Goal: Transaction & Acquisition: Purchase product/service

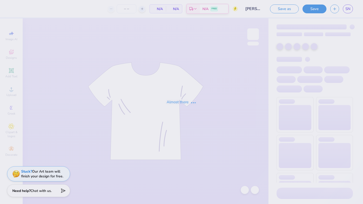
type input "[PERSON_NAME] kappa hoodie idea"
type input "50"
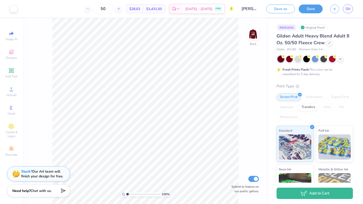
click at [140, 11] on span "$28.63" at bounding box center [134, 8] width 11 height 5
click at [92, 7] on div "50 $28.63 Per Item $1,431.50 Total Est. Delivery Sep 9 - 12 FREE" at bounding box center [127, 9] width 213 height 18
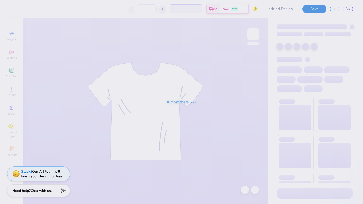
type input "[PERSON_NAME] kappa hoodie idea"
type input "50"
type input "kamp kappa 2025 idea"
type input "50"
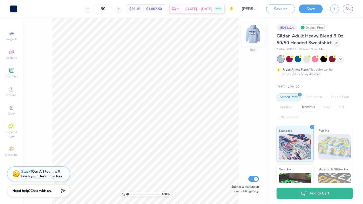
click at [253, 35] on img at bounding box center [253, 34] width 20 height 20
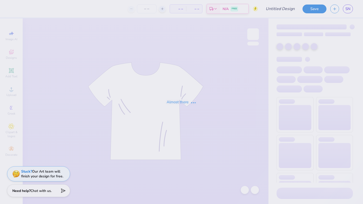
type input "[PERSON_NAME] kappa hoodie idea"
type input "50"
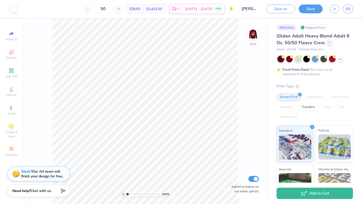
click at [329, 44] on icon at bounding box center [329, 42] width 3 height 3
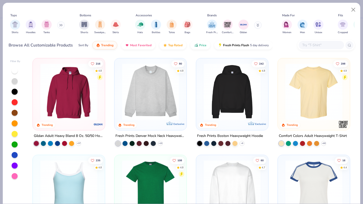
click at [80, 96] on img at bounding box center [69, 91] width 62 height 57
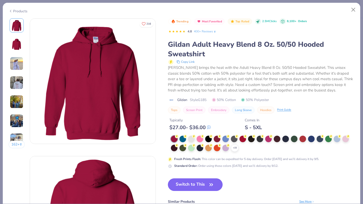
click at [198, 187] on button "Switch to This" at bounding box center [195, 185] width 55 height 13
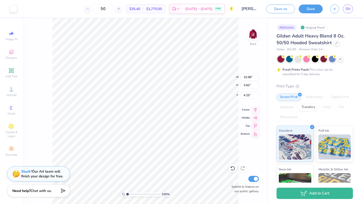
type input "4.25"
click at [253, 39] on img at bounding box center [253, 34] width 20 height 20
click at [324, 59] on div at bounding box center [323, 58] width 7 height 7
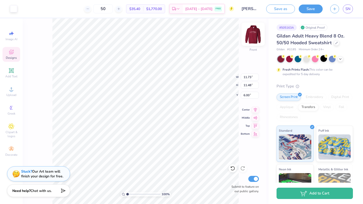
click at [254, 35] on img at bounding box center [253, 34] width 20 height 20
click at [252, 34] on img at bounding box center [253, 34] width 20 height 20
click at [251, 30] on img at bounding box center [253, 34] width 20 height 20
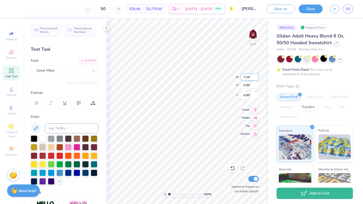
click at [227, 77] on div "100 % Back W 7.26 7.26 " H 0.96 0.96 " Y 6.89 6.89 " Center Middle Top Bottom S…" at bounding box center [187, 111] width 162 height 186
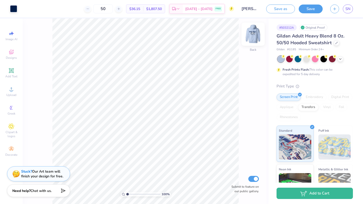
click at [252, 30] on img at bounding box center [253, 34] width 20 height 20
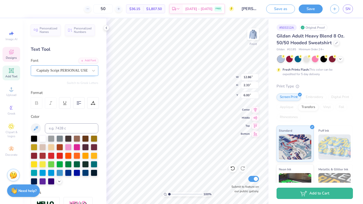
click at [43, 72] on div "Capitaly Script PERSONAL USE" at bounding box center [62, 71] width 53 height 8
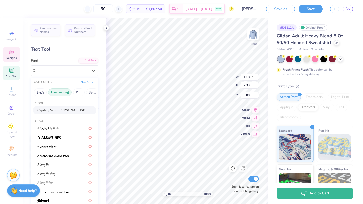
click at [60, 91] on button "Handwriting" at bounding box center [59, 93] width 23 height 8
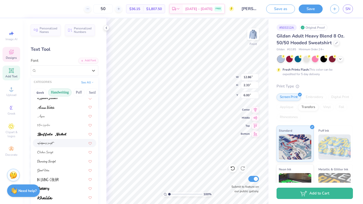
scroll to position [20, 0]
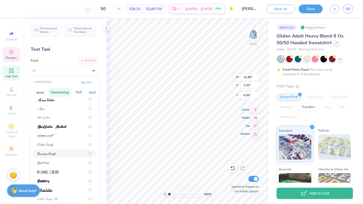
click at [63, 155] on div at bounding box center [64, 153] width 54 height 5
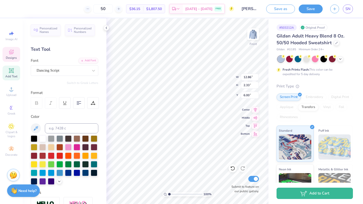
type input "10.42"
type input "2.22"
type input "6.06"
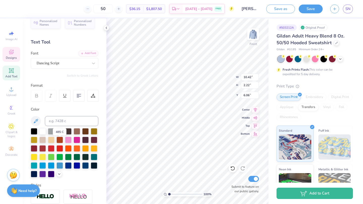
scroll to position [14, 0]
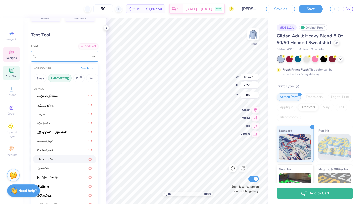
click at [58, 53] on div "Dancing Script" at bounding box center [62, 56] width 53 height 8
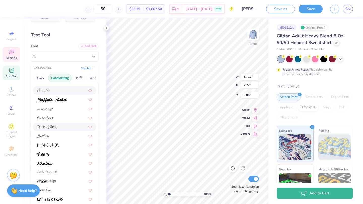
scroll to position [34, 0]
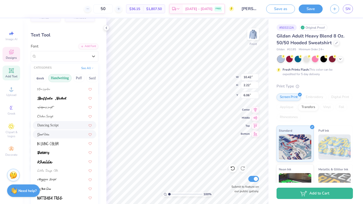
click at [56, 134] on div at bounding box center [64, 134] width 54 height 5
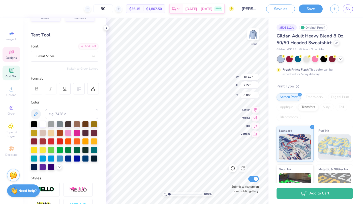
type input "11.47"
type input "2.44"
type input "6.04"
click at [81, 60] on div "Great Vibes" at bounding box center [64, 56] width 67 height 11
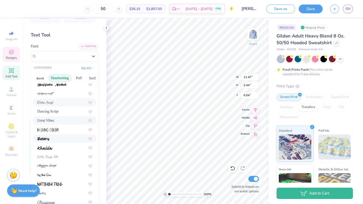
scroll to position [48, 0]
click at [63, 164] on div at bounding box center [64, 165] width 54 height 5
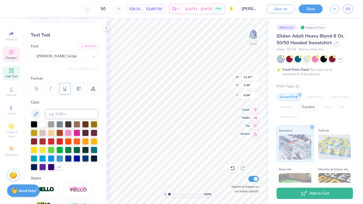
type input "15.67"
type input "2.47"
type input "6.02"
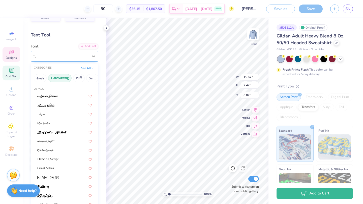
click at [78, 57] on div "Magiera Script" at bounding box center [62, 56] width 53 height 8
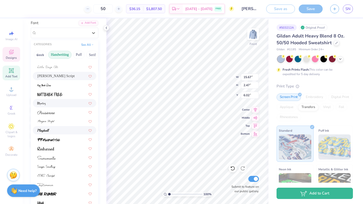
scroll to position [38, 0]
click at [63, 122] on div at bounding box center [64, 121] width 54 height 5
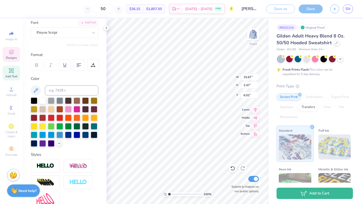
type input "11.70"
type input "2.23"
type input "6.14"
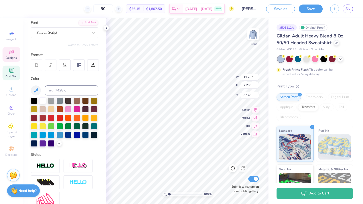
click at [37, 67] on div at bounding box center [37, 65] width 12 height 12
click at [289, 60] on div at bounding box center [289, 58] width 7 height 7
click at [323, 60] on div at bounding box center [323, 58] width 7 height 7
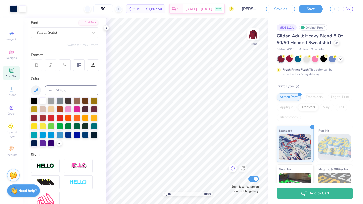
click at [233, 168] on icon at bounding box center [232, 168] width 5 height 5
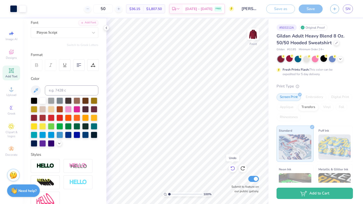
click at [233, 168] on icon at bounding box center [232, 168] width 5 height 5
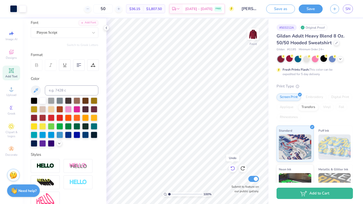
click at [233, 168] on icon at bounding box center [232, 168] width 5 height 5
click at [70, 31] on div "Pinyon Script" at bounding box center [62, 33] width 53 height 8
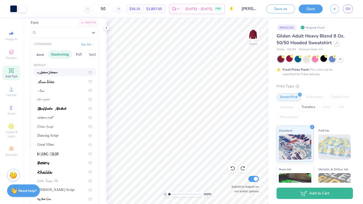
click at [63, 53] on button "Handwriting" at bounding box center [59, 55] width 23 height 8
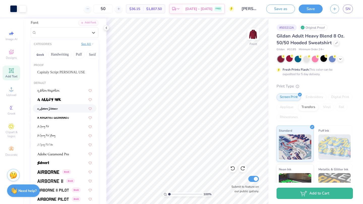
click at [89, 44] on button "See All" at bounding box center [88, 44] width 16 height 5
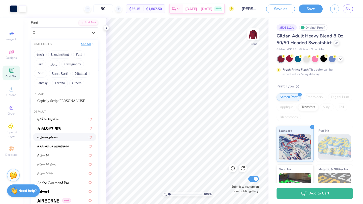
click at [82, 44] on button "See All" at bounding box center [88, 44] width 16 height 5
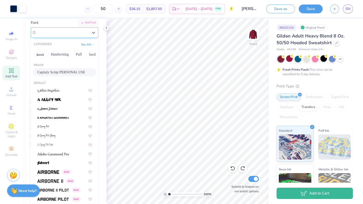
scroll to position [0, 0]
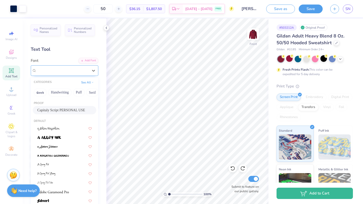
click at [64, 73] on div "Pinyon Script" at bounding box center [63, 71] width 52 height 6
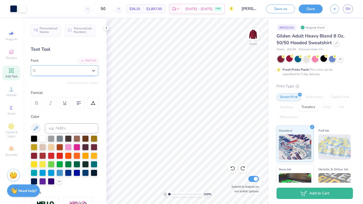
click at [64, 73] on div "Pinyon Script" at bounding box center [63, 71] width 52 height 6
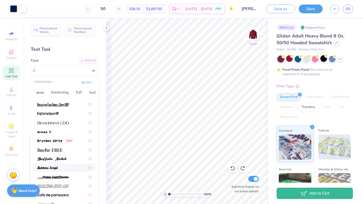
scroll to position [432, 0]
click at [58, 120] on div at bounding box center [64, 123] width 63 height 8
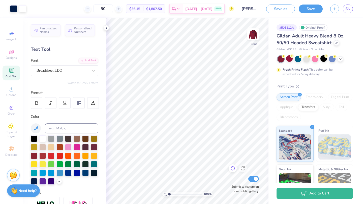
click at [231, 169] on icon at bounding box center [232, 168] width 5 height 5
click at [338, 43] on div at bounding box center [336, 43] width 6 height 6
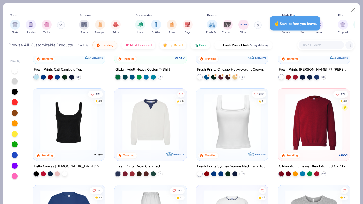
scroll to position [164, 0]
click at [329, 135] on img at bounding box center [314, 121] width 62 height 57
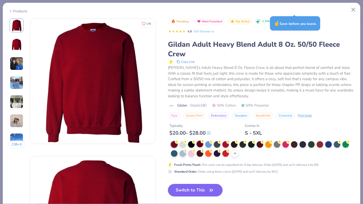
click at [199, 146] on div at bounding box center [199, 144] width 7 height 7
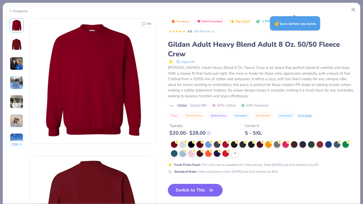
click at [195, 195] on button "Switch to This" at bounding box center [195, 190] width 55 height 13
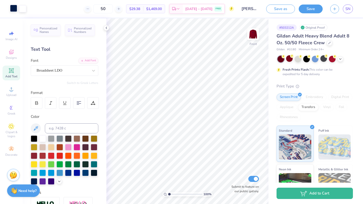
click at [10, 9] on div at bounding box center [13, 8] width 7 height 7
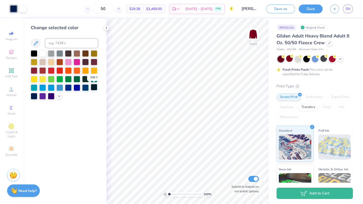
click at [94, 88] on div at bounding box center [94, 87] width 7 height 7
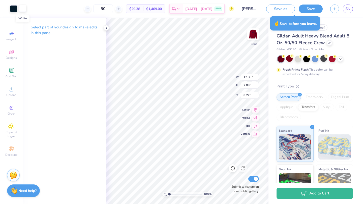
click at [23, 12] on div at bounding box center [22, 8] width 7 height 7
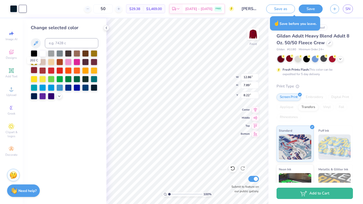
click at [33, 72] on div at bounding box center [34, 70] width 7 height 7
click at [11, 10] on div at bounding box center [13, 8] width 7 height 7
click at [43, 52] on div at bounding box center [42, 53] width 7 height 7
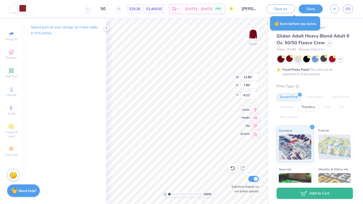
click at [22, 8] on div at bounding box center [22, 8] width 7 height 7
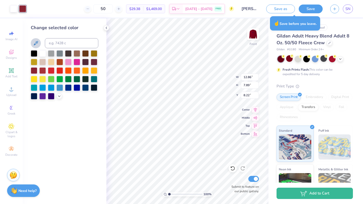
click at [37, 41] on icon at bounding box center [36, 43] width 6 height 6
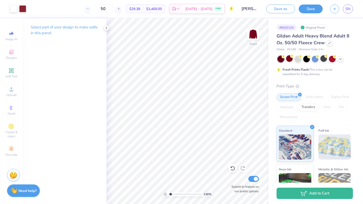
type input "1.36"
click at [170, 194] on input "range" at bounding box center [185, 194] width 34 height 5
type input "7.02"
click at [256, 35] on img at bounding box center [253, 34] width 20 height 20
click at [250, 36] on img at bounding box center [253, 34] width 20 height 20
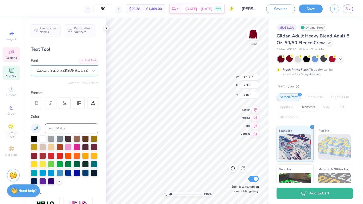
click at [56, 72] on div "Capitaly Script PERSONAL USE" at bounding box center [62, 71] width 53 height 8
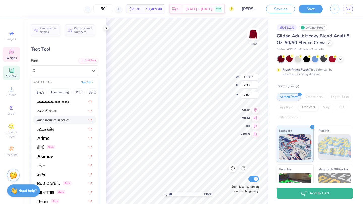
scroll to position [162, 0]
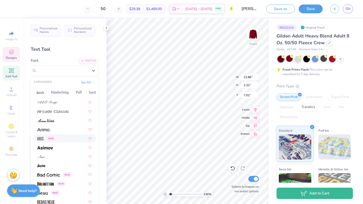
click at [13, 57] on span "Designs" at bounding box center [11, 58] width 11 height 4
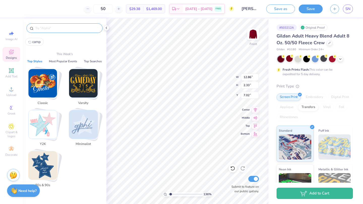
click at [57, 28] on input "text" at bounding box center [67, 28] width 64 height 5
type input "v"
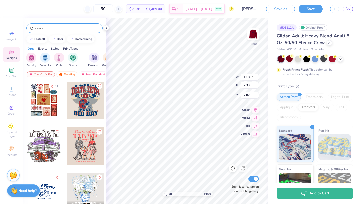
type input "camp"
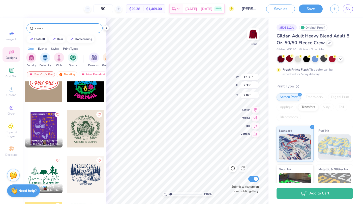
scroll to position [292, 0]
click at [90, 135] on div at bounding box center [85, 129] width 37 height 37
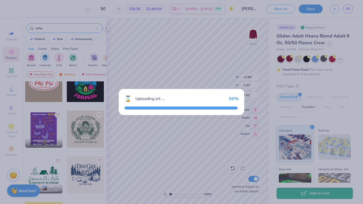
type input "11.91"
type input "10.98"
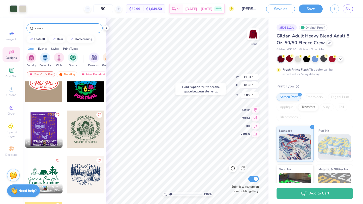
type input "12.42"
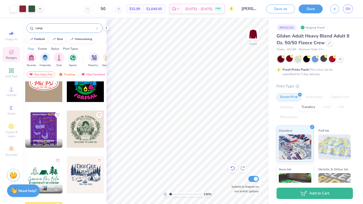
click at [232, 169] on icon at bounding box center [232, 168] width 5 height 5
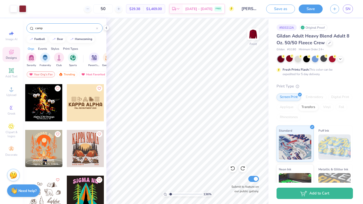
scroll to position [639, 0]
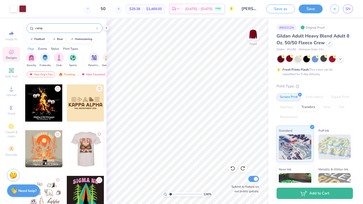
click at [88, 145] on div at bounding box center [84, 148] width 37 height 37
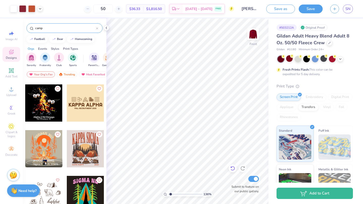
click at [233, 170] on icon at bounding box center [232, 168] width 5 height 5
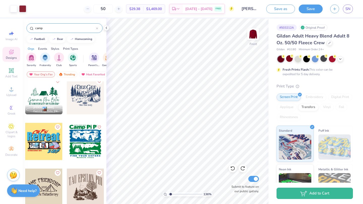
scroll to position [383, 0]
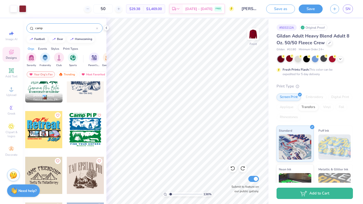
click at [83, 172] on div at bounding box center [85, 175] width 37 height 37
type input "14.91"
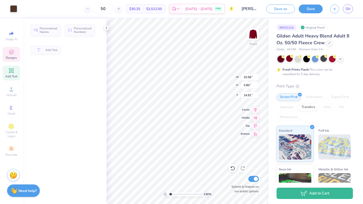
type input "3.80"
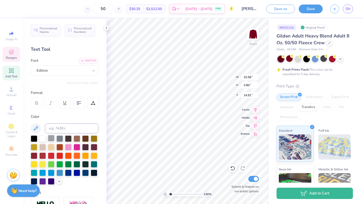
click at [48, 139] on div at bounding box center [51, 138] width 7 height 7
click at [43, 139] on div at bounding box center [42, 138] width 7 height 7
type textarea "KAPPA KAPPA GAMMA"
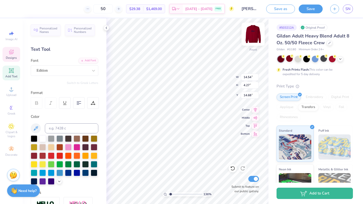
click at [253, 38] on img at bounding box center [253, 34] width 20 height 20
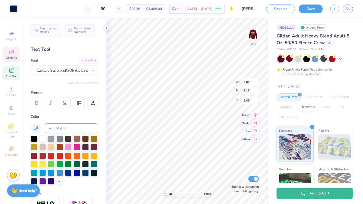
type input "7.61"
type input "4.13"
type input "11.70"
type input "3.43"
type input "4.95"
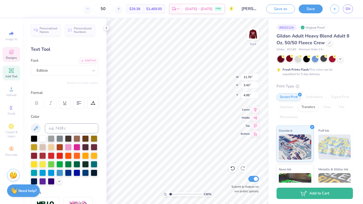
type input "5.67"
type input "4.62"
click at [255, 34] on img at bounding box center [253, 34] width 20 height 20
type textarea "1"
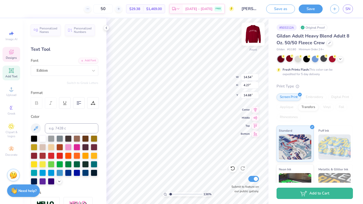
type textarea "2025 Fall Retreat"
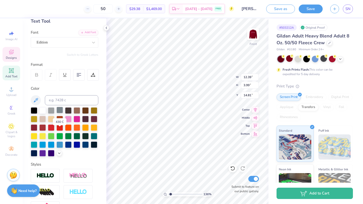
scroll to position [88, 0]
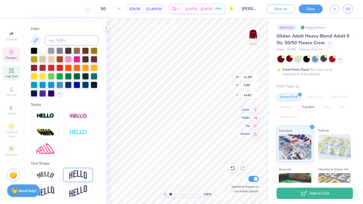
click at [92, 168] on icon at bounding box center [91, 169] width 3 height 3
type input "2.56"
type input "15.53"
type input "7.30"
type input "1.51"
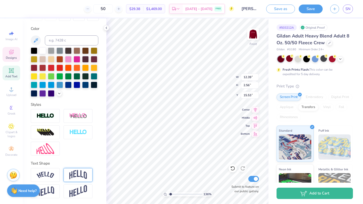
type input "16.58"
type input "14.91"
click at [21, 7] on div at bounding box center [22, 8] width 7 height 7
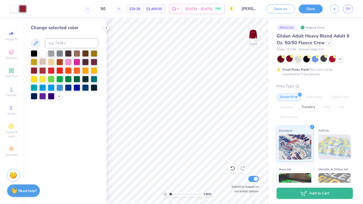
click at [43, 61] on div at bounding box center [42, 61] width 7 height 7
click at [59, 96] on icon at bounding box center [59, 96] width 4 height 4
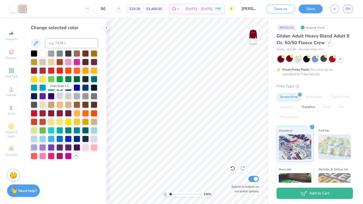
click at [61, 97] on div at bounding box center [59, 96] width 7 height 7
click at [51, 70] on div at bounding box center [51, 70] width 7 height 7
click at [34, 96] on div at bounding box center [34, 96] width 7 height 7
click at [97, 89] on div at bounding box center [94, 87] width 7 height 7
drag, startPoint x: 170, startPoint y: 195, endPoint x: 166, endPoint y: 195, distance: 4.5
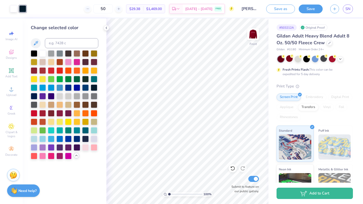
type input "1"
click at [168, 195] on input "range" at bounding box center [185, 194] width 34 height 5
click at [36, 43] on icon at bounding box center [36, 43] width 6 height 6
click at [36, 44] on icon at bounding box center [36, 43] width 6 height 6
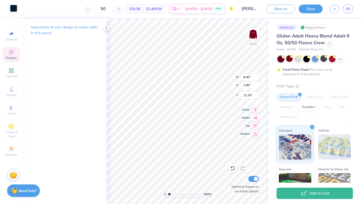
click at [14, 10] on div at bounding box center [13, 8] width 7 height 7
click at [23, 10] on div at bounding box center [22, 8] width 7 height 7
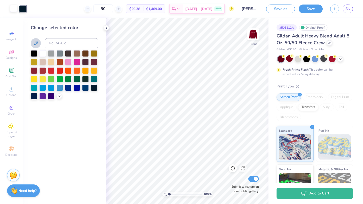
click at [37, 44] on icon at bounding box center [36, 43] width 6 height 6
click at [36, 44] on icon at bounding box center [36, 43] width 6 height 6
click at [160, 64] on div "Art colors 50 $29.38 Per Item $1,469.00 Total Est. Delivery Sep 9 - 12 FREE Des…" at bounding box center [181, 102] width 363 height 204
click at [35, 44] on icon at bounding box center [36, 43] width 4 height 4
click at [35, 42] on icon at bounding box center [36, 43] width 6 height 6
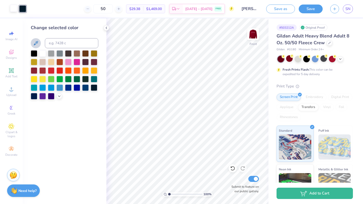
click at [35, 42] on icon at bounding box center [36, 43] width 6 height 6
click at [35, 69] on div at bounding box center [34, 70] width 7 height 7
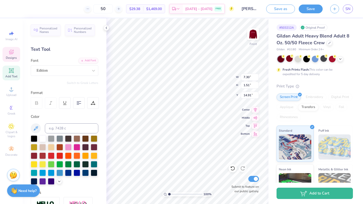
type input "15.32"
type input "12.86"
type input "2.33"
type input "21.02"
type input "7.30"
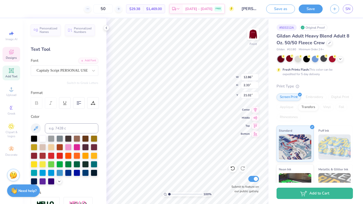
type input "1.51"
type input "15.32"
type textarea "2"
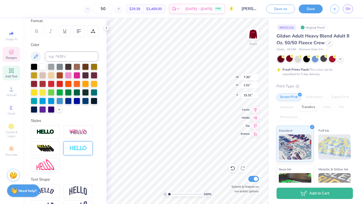
scroll to position [86, 0]
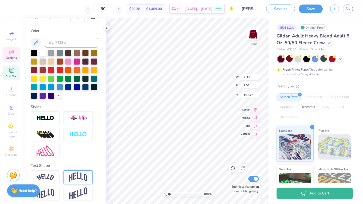
type textarea "KAMP KAPPA"
click at [74, 176] on img at bounding box center [78, 178] width 18 height 10
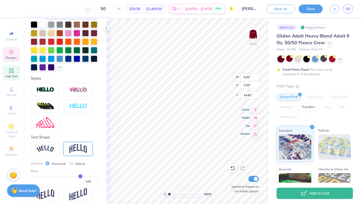
scroll to position [118, 0]
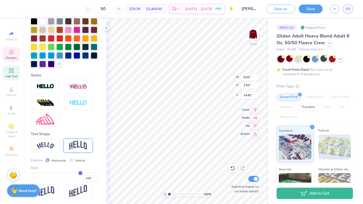
type input "0.51"
type input "0.5"
type input "0.50"
type input "0.48"
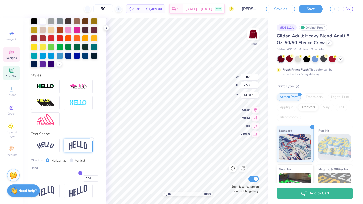
type input "0.48"
type input "0.46"
type input "0.45"
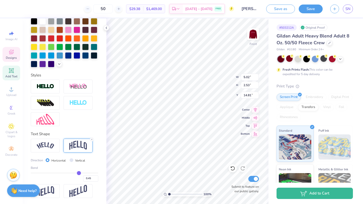
type input "0.44"
type input "0.43"
type input "0.42"
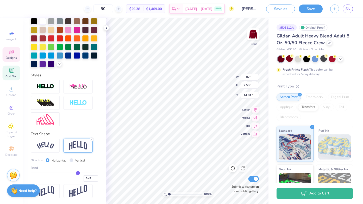
type input "0.42"
type input "0.41"
type input "0.4"
type input "0.40"
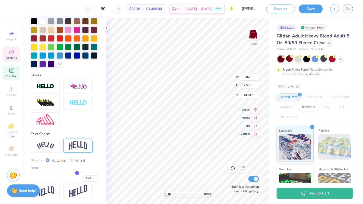
type input "0.39"
type input "0.38"
type input "0.37"
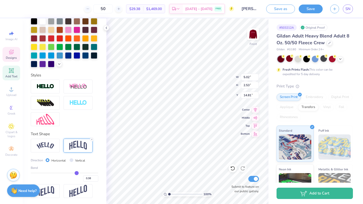
type input "0.37"
type input "0.36"
type input "0.35"
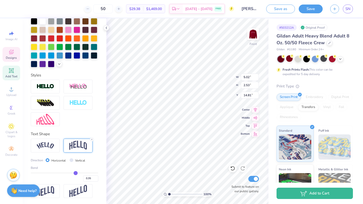
drag, startPoint x: 81, startPoint y: 173, endPoint x: 75, endPoint y: 174, distance: 5.3
type input "0.35"
click at [75, 174] on input "range" at bounding box center [64, 173] width 67 height 1
type input "2.19"
type input "14.98"
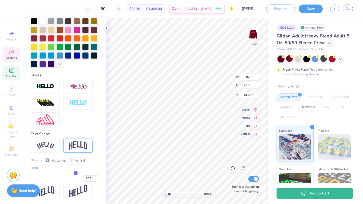
type input "0.34"
type input "0.33"
type input "0.3"
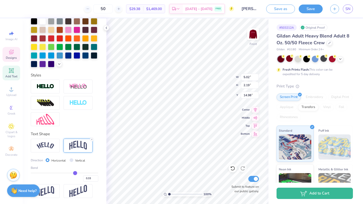
type input "0.30"
type input "0.29"
type input "0.28"
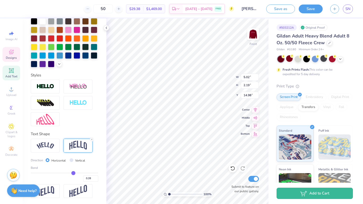
type input "0.26"
type input "0.25"
drag, startPoint x: 75, startPoint y: 174, endPoint x: 72, endPoint y: 174, distance: 3.0
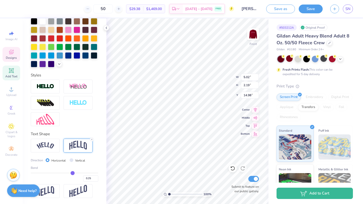
type input "0.25"
click at [72, 174] on input "range" at bounding box center [64, 173] width 67 height 1
type input "1.98"
type input "15.08"
type input "6.69"
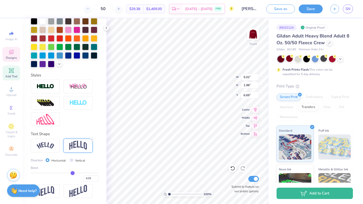
type input "6.65"
type input "2.63"
type input "6.05"
click at [232, 169] on icon at bounding box center [232, 168] width 5 height 5
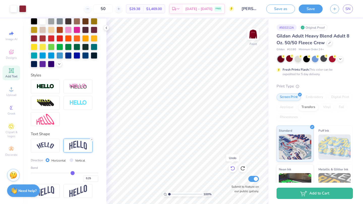
click at [232, 170] on icon at bounding box center [232, 168] width 5 height 5
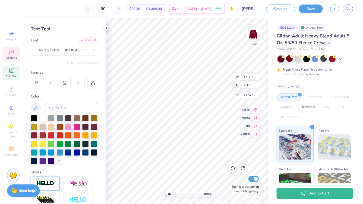
scroll to position [0, 0]
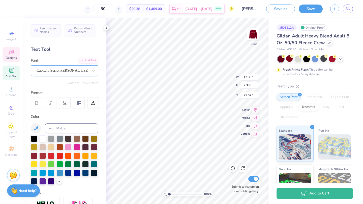
click at [56, 71] on div "Capitaly Script PERSONAL USE" at bounding box center [62, 71] width 53 height 8
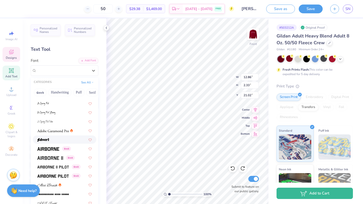
scroll to position [108, 0]
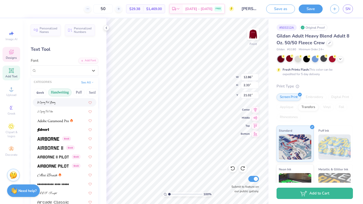
click at [62, 91] on button "Handwriting" at bounding box center [59, 93] width 23 height 8
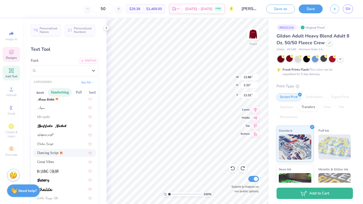
scroll to position [23, 0]
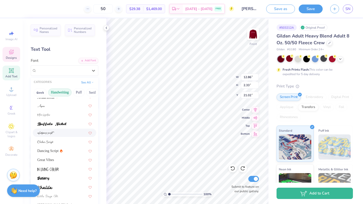
click at [56, 133] on div at bounding box center [64, 132] width 54 height 5
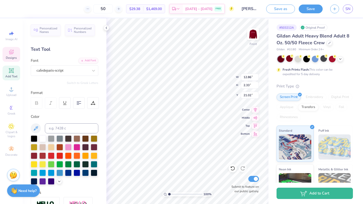
type input "6.47"
type input "2.08"
type input "21.14"
click at [60, 70] on div "cafedeparis-script" at bounding box center [62, 71] width 53 height 8
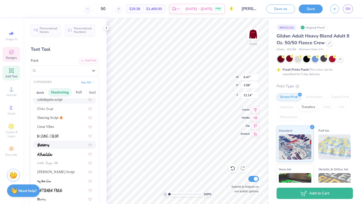
scroll to position [56, 0]
click at [57, 127] on div "Great Vibes" at bounding box center [64, 126] width 54 height 5
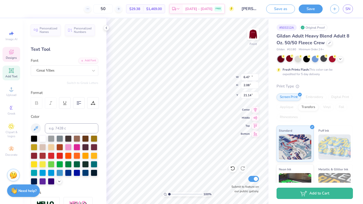
type input "11.47"
type input "2.44"
type input "6.76"
type input "5.02"
type input "1.98"
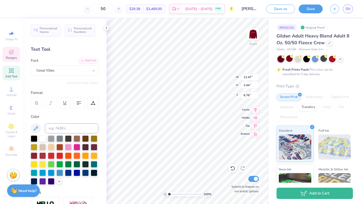
type input "15.08"
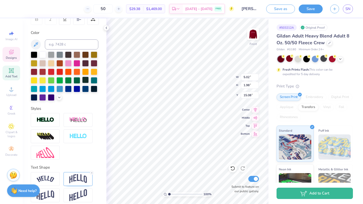
scroll to position [88, 0]
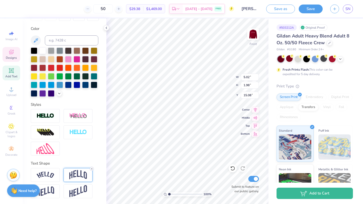
click at [91, 168] on line at bounding box center [92, 169] width 2 height 2
type input "1.49"
type input "15.33"
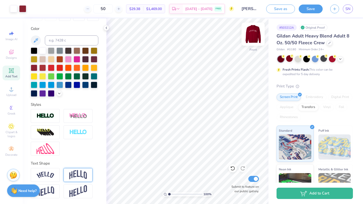
click at [251, 39] on img at bounding box center [253, 34] width 20 height 20
click at [255, 36] on img at bounding box center [253, 34] width 20 height 20
type textarea "2025 Fall Retreat"
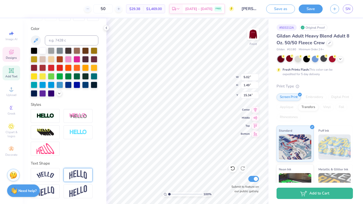
click at [14, 58] on span "Designs" at bounding box center [11, 58] width 11 height 4
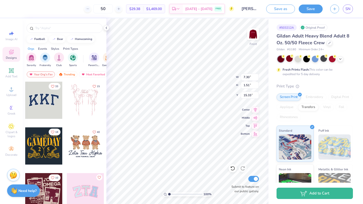
type input "7.30"
type input "1.51"
type input "15.33"
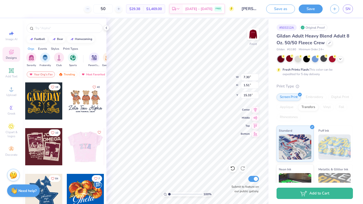
scroll to position [43, 0]
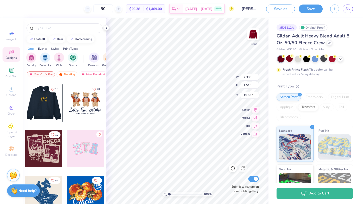
click at [47, 113] on div at bounding box center [43, 103] width 37 height 37
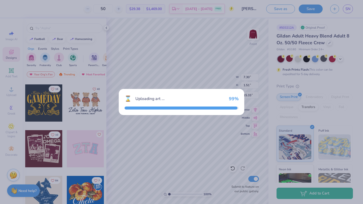
type input "5.56"
type input "4.04"
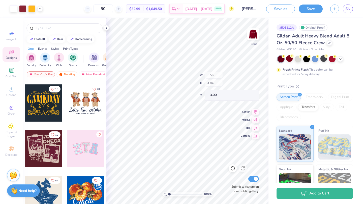
type input "20.51"
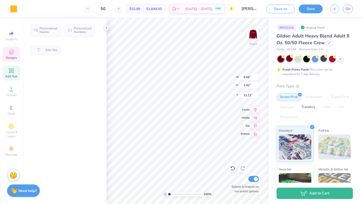
type input "1.42"
type input "21.12"
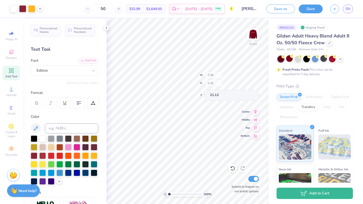
type input "7.30"
type input "1.51"
type input "15.33"
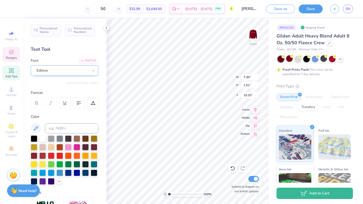
click at [57, 70] on div "Edition" at bounding box center [62, 71] width 53 height 8
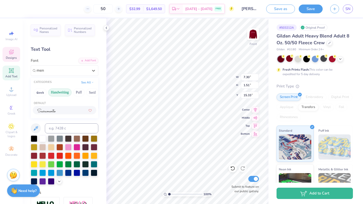
type input "menk"
click at [96, 68] on div at bounding box center [93, 70] width 9 height 9
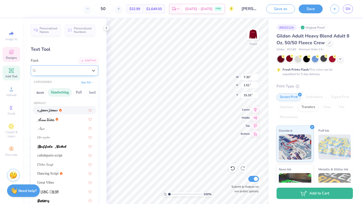
click at [86, 69] on div "Edition" at bounding box center [63, 71] width 52 height 6
click at [57, 89] on button "Handwriting" at bounding box center [59, 93] width 23 height 8
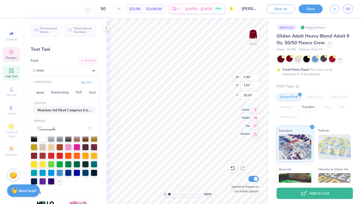
click at [69, 110] on span "Mencken Std Head Compress ExtraBold" at bounding box center [64, 110] width 54 height 5
type input "men"
type input "9.19"
type input "1.58"
type input "15.29"
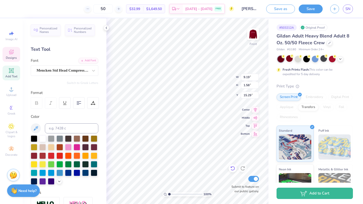
scroll to position [0, 1]
type textarea "2025 Retreat"
type input "5.56"
type input "4.04"
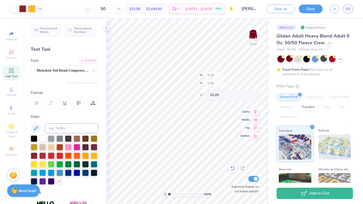
type input "20.51"
click at [14, 51] on icon at bounding box center [11, 52] width 6 height 6
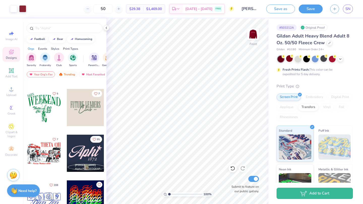
scroll to position [1140, 0]
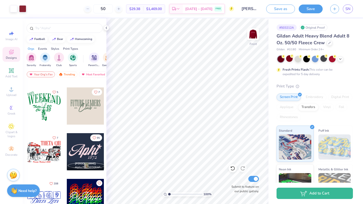
click at [84, 100] on div at bounding box center [85, 106] width 37 height 37
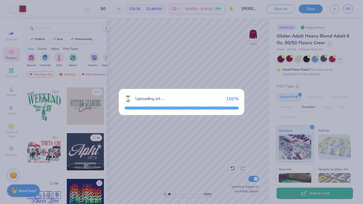
click at [189, 138] on div "⌛ Uploading art ... 100 %" at bounding box center [181, 102] width 363 height 204
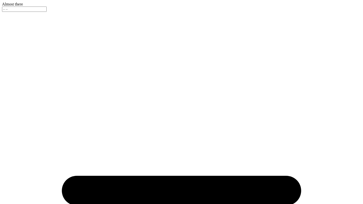
type input "[PERSON_NAME] kappa 2025 idea"
type input "50"
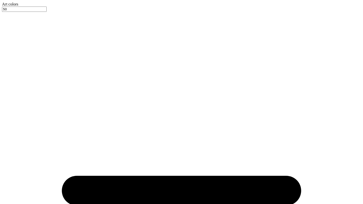
scroll to position [187, 0]
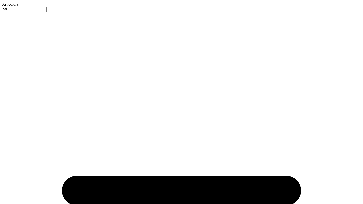
scroll to position [937, 0]
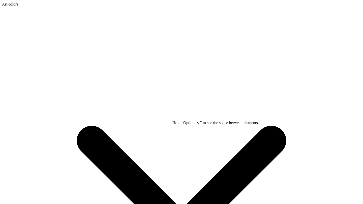
type input "16.90"
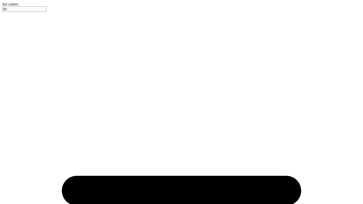
type input "3.34"
type input "0.81"
type input "18.07"
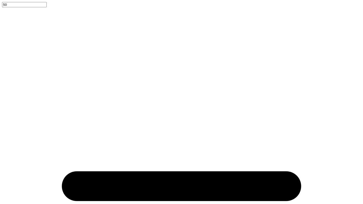
type input "6.67"
type input "5.63"
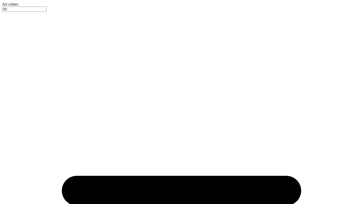
type input "16.89"
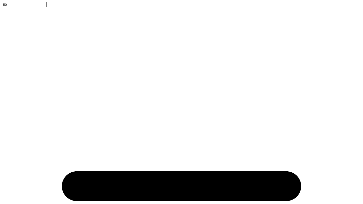
scroll to position [0, 2]
type textarea "2025 FALL RETREAT"
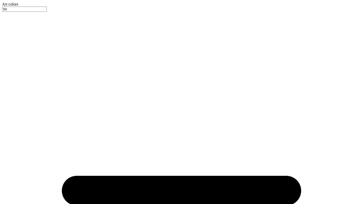
type input "13.93"
type input "10.66"
type input "8.22"
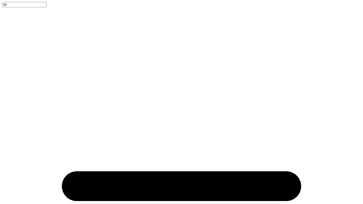
type input "16.11"
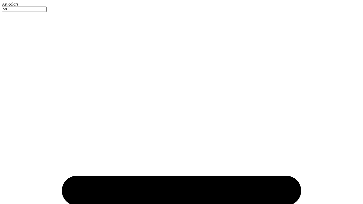
click at [30, 7] on div at bounding box center [181, 7] width 359 height 0
type input "12.85"
type input "2.33"
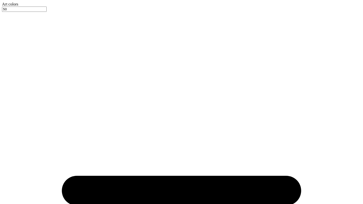
click at [25, 7] on div at bounding box center [181, 7] width 359 height 0
type input "7.89"
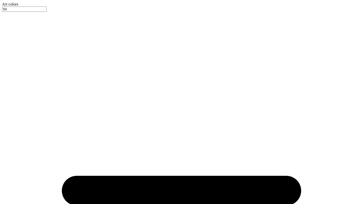
type input "0.64"
click at [23, 7] on div at bounding box center [181, 7] width 359 height 0
type input "6.88"
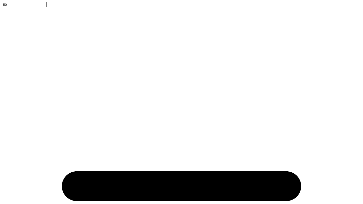
type textarea "KAPPA KAPPA GAMMA"
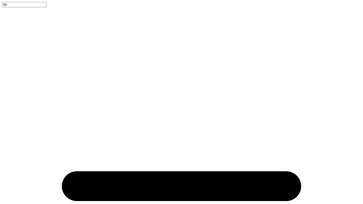
type input "0.49"
type input "0.45"
type input "0.38"
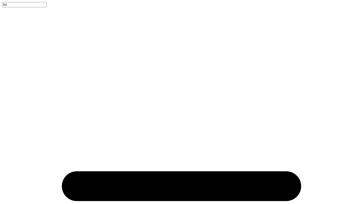
type input "0.38"
type input "0.32"
type input "0.24"
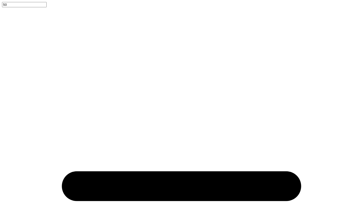
type input "0.2"
type input "0.20"
type input "0.16"
type input "0.13"
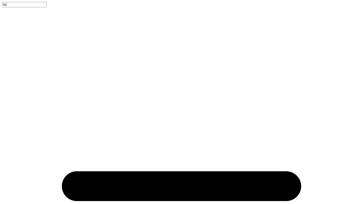
type input "0.13"
type input "0.11"
type input "0.1"
type input "0.10"
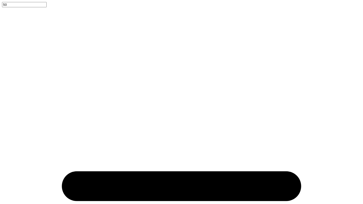
type input "0.09"
drag, startPoint x: 81, startPoint y: 173, endPoint x: 67, endPoint y: 173, distance: 13.3
type input "0.09"
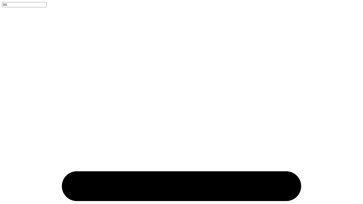
type input "0.95"
type input "12.27"
type input "0.1"
type input "0.10"
type input "0.11"
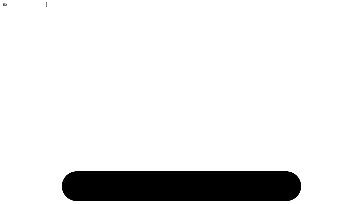
type input "0.11"
type input "0.12"
type input "0.13"
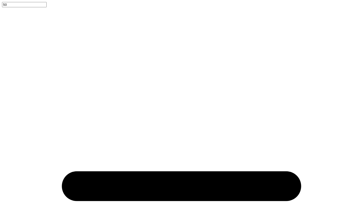
type input "0.14"
type input "0.15"
type input "0.16"
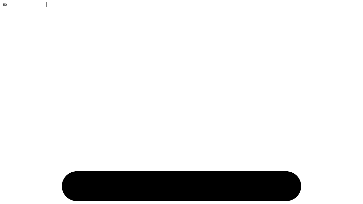
type input "0.16"
type input "0.17"
type input "0.18"
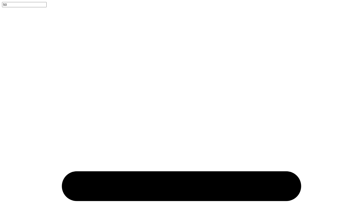
type input "0.19"
type input "0.2"
type input "0.20"
type input "0.21"
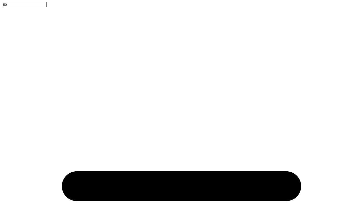
type input "0.21"
type input "0.22"
type input "0.23"
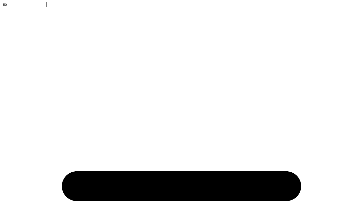
drag, startPoint x: 67, startPoint y: 173, endPoint x: 72, endPoint y: 173, distance: 4.5
type input "0.23"
type input "1.46"
type input "12.02"
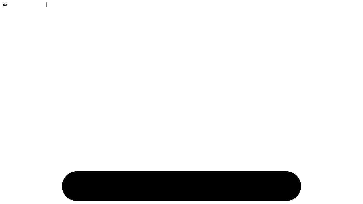
type input "0.24"
type input "0.25"
type input "0.26"
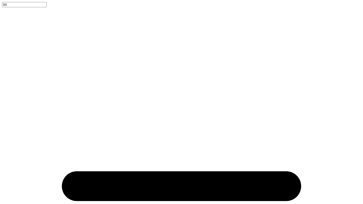
type input "0.26"
type input "0.27"
type input "0.28"
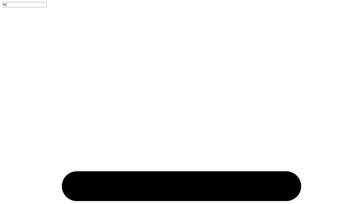
type input "0.29"
type input "0.3"
type input "0.30"
type input "0.3"
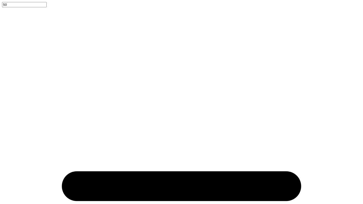
type input "1.72"
type input "11.89"
type input "10.82"
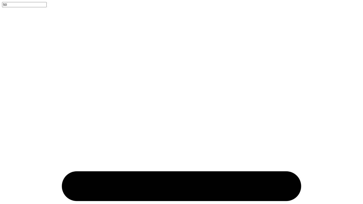
type input "2.04"
type input "11.56"
type input "13.11"
type input "2.47"
type input "6.06"
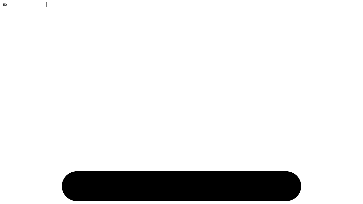
type input "14.45"
type input "14.77"
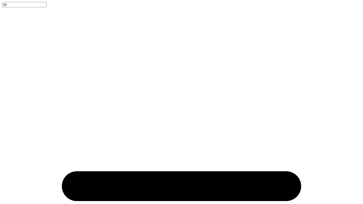
type input "12.63"
type input "2.27"
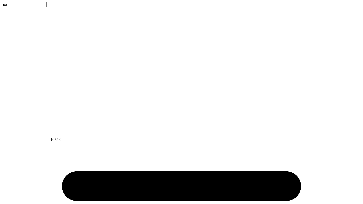
type input "6.91"
type input "11.91"
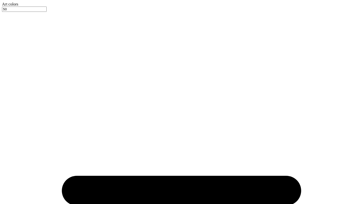
type input "7.05"
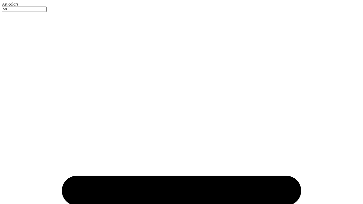
drag, startPoint x: 169, startPoint y: 194, endPoint x: 174, endPoint y: 193, distance: 5.1
drag, startPoint x: 173, startPoint y: 194, endPoint x: 169, endPoint y: 194, distance: 4.5
type input "1.03"
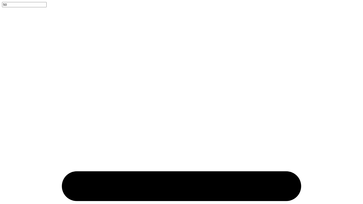
type input "13.78"
type input "2.55"
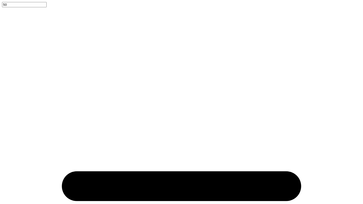
type input "6.03"
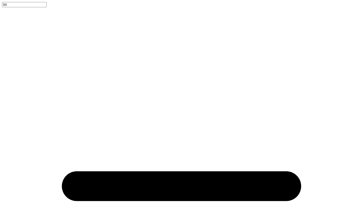
type input "5.29"
type input "1.48"
type input "6.56"
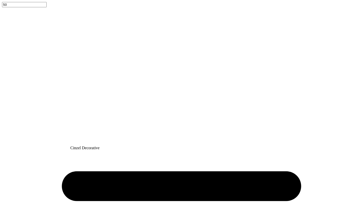
type input "15.14"
type input "3.09"
type input "5.75"
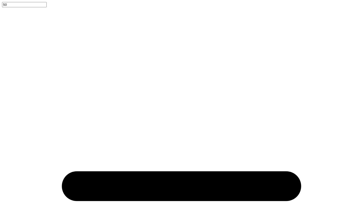
scroll to position [354, 0]
type input "15.15"
type input "2.67"
type input "5.96"
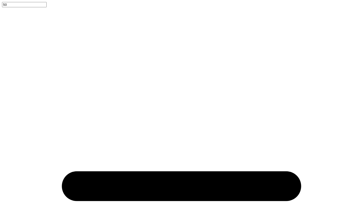
type input "13.48"
type input "2.49"
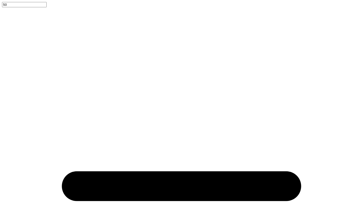
type input "6.06"
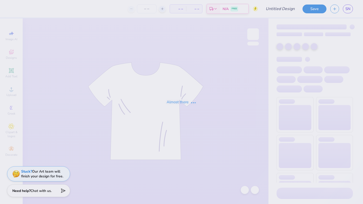
type input "[PERSON_NAME] kappa hoodie idea"
type input "50"
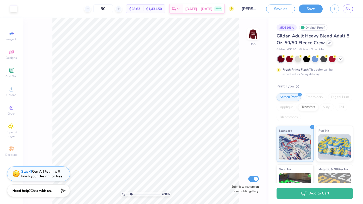
drag, startPoint x: 127, startPoint y: 193, endPoint x: 131, endPoint y: 193, distance: 3.5
type input "2.08"
click at [131, 193] on input "range" at bounding box center [143, 194] width 34 height 5
click at [251, 34] on img at bounding box center [253, 34] width 20 height 20
click at [13, 56] on span "Designs" at bounding box center [11, 58] width 11 height 4
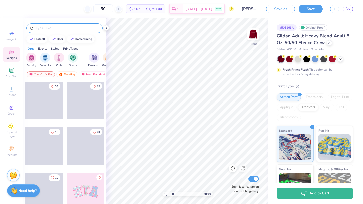
click at [69, 28] on input "text" at bounding box center [67, 28] width 64 height 5
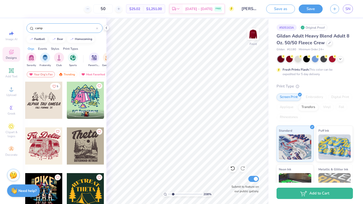
type input "camp"
click at [45, 149] on div at bounding box center [43, 146] width 37 height 37
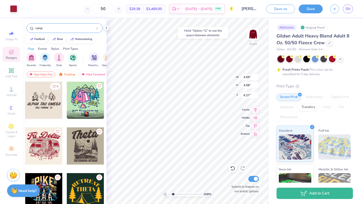
type input "4.59"
type input "4.58"
type input "6.27"
type input "1.88"
type input "2.62"
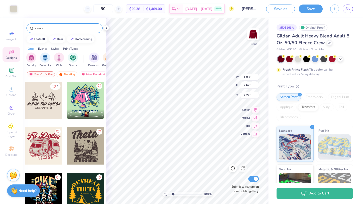
type input "10.50"
type input "2.20"
type input "4.15"
type input "10.50"
type input "8.49"
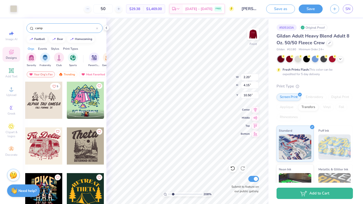
type input "6.24"
click at [235, 167] on icon at bounding box center [232, 168] width 5 height 5
type input "4.59"
type input "1.23"
type input "1.24"
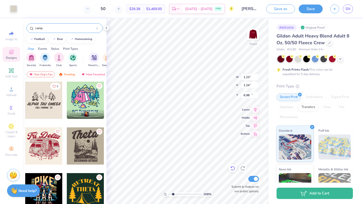
type input "12.63"
type input "1.57"
type input "2.10"
type input "13.25"
type input "8.49"
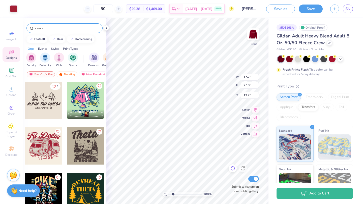
type input "6.24"
click at [231, 168] on icon at bounding box center [232, 168] width 5 height 5
type input "4.59"
type input "0.97"
type input "2.29"
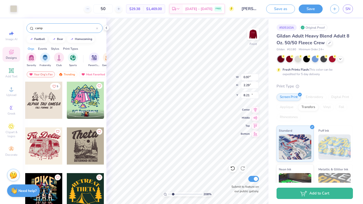
type input "14.20"
type input "1.24"
type input "1.05"
type input "14.29"
type input "8.49"
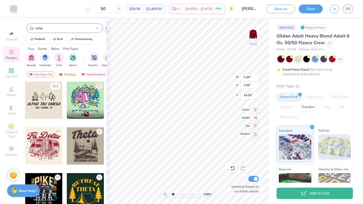
type input "6.24"
type input "4.59"
type input "1.16"
type input "1.95"
type input "16.92"
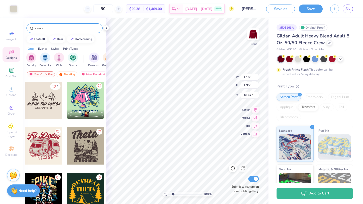
type input "1.00"
type input "0.47"
type input "14.87"
type input "1.88"
type input "2.62"
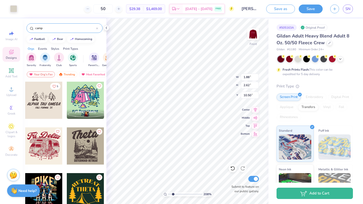
type input "13.56"
type input "8.49"
type input "6.24"
click at [233, 168] on icon at bounding box center [232, 168] width 5 height 5
type input "4.59"
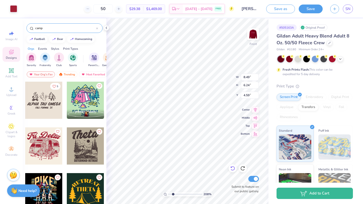
type input "0.63"
type input "0.66"
type input "6.55"
type input "8.49"
type input "6.24"
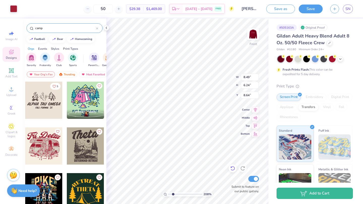
click at [232, 171] on div at bounding box center [232, 169] width 8 height 8
type input "4.59"
type input "0.63"
type input "0.66"
type input "15.11"
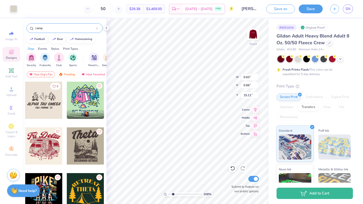
type input "8.49"
type input "6.24"
click at [233, 167] on icon at bounding box center [232, 169] width 4 height 5
type input "4.59"
type input "0.47"
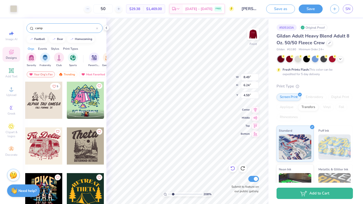
type input "0.38"
type input "6.38"
type input "8.49"
type input "6.24"
click at [232, 169] on icon at bounding box center [232, 168] width 5 height 5
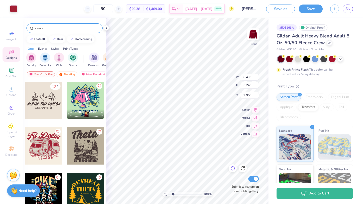
type input "4.59"
type input "0.47"
type input "0.38"
type input "6.38"
type input "1.56"
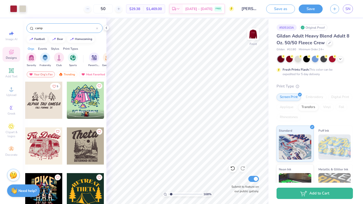
click at [171, 194] on input "range" at bounding box center [185, 194] width 34 height 5
type input "14.59"
click at [22, 8] on div at bounding box center [22, 8] width 7 height 7
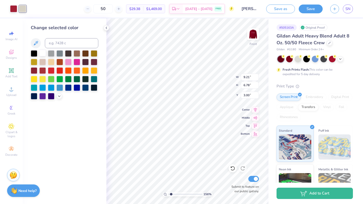
click at [41, 54] on div at bounding box center [42, 53] width 7 height 7
click at [12, 8] on div at bounding box center [13, 8] width 7 height 7
click at [41, 52] on div at bounding box center [42, 53] width 7 height 7
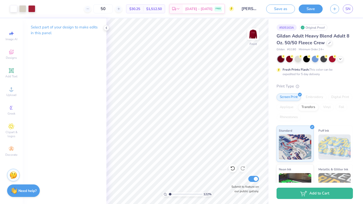
type input "1.23"
click at [170, 193] on input "range" at bounding box center [185, 194] width 34 height 5
click at [232, 169] on icon at bounding box center [232, 168] width 5 height 5
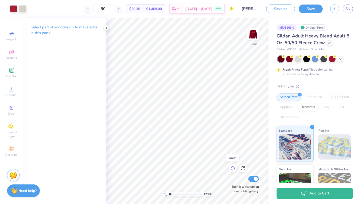
click at [232, 169] on icon at bounding box center [232, 168] width 5 height 5
click at [244, 167] on icon at bounding box center [243, 167] width 1 height 1
click at [25, 10] on div at bounding box center [22, 8] width 7 height 7
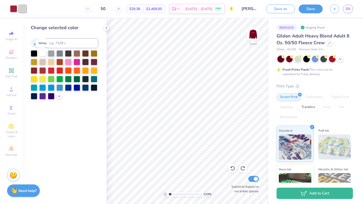
click at [44, 53] on div at bounding box center [42, 53] width 7 height 7
click at [231, 167] on icon at bounding box center [232, 168] width 5 height 5
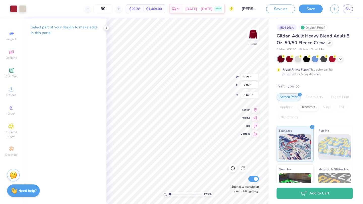
type input "12.72"
type input "5.43"
click at [10, 9] on div at bounding box center [13, 8] width 7 height 7
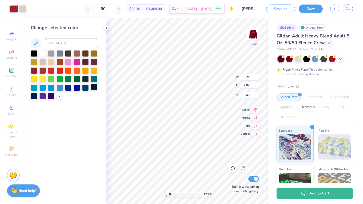
click at [95, 89] on div at bounding box center [94, 87] width 7 height 7
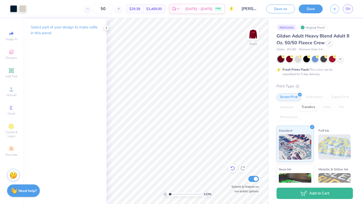
click at [232, 168] on icon at bounding box center [232, 168] width 5 height 5
click at [246, 168] on div at bounding box center [242, 169] width 8 height 8
type input "5.61"
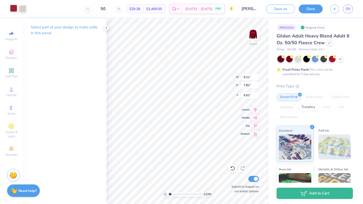
click at [15, 7] on div at bounding box center [13, 8] width 7 height 7
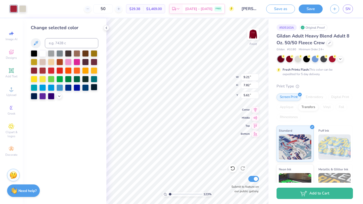
click at [95, 89] on div at bounding box center [94, 87] width 7 height 7
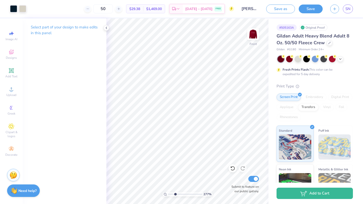
drag, startPoint x: 170, startPoint y: 195, endPoint x: 175, endPoint y: 195, distance: 5.3
type input "2.77"
click at [175, 195] on input "range" at bounding box center [185, 194] width 34 height 5
click at [8, 58] on span "Designs" at bounding box center [11, 58] width 11 height 4
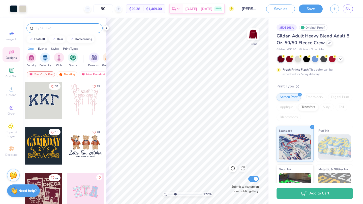
click at [83, 25] on div at bounding box center [64, 28] width 76 height 10
click at [80, 27] on input "text" at bounding box center [67, 28] width 64 height 5
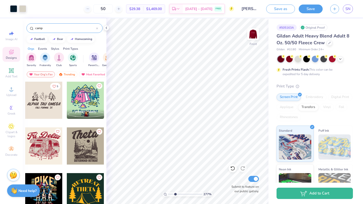
type input "camp"
click at [52, 146] on div at bounding box center [43, 146] width 37 height 37
type input "14.03"
type input "1.26"
type input "1.52"
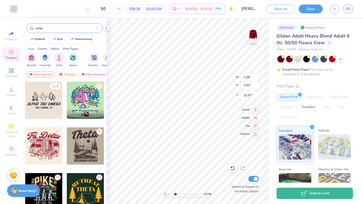
type input "10.19"
drag, startPoint x: 176, startPoint y: 194, endPoint x: 182, endPoint y: 194, distance: 6.5
type input "4.86"
click at [182, 194] on input "range" at bounding box center [185, 194] width 34 height 5
type input "10.17"
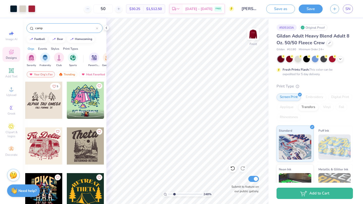
drag, startPoint x: 182, startPoint y: 195, endPoint x: 174, endPoint y: 195, distance: 8.3
click at [174, 195] on input "range" at bounding box center [185, 194] width 34 height 5
click at [231, 168] on icon at bounding box center [231, 167] width 1 height 1
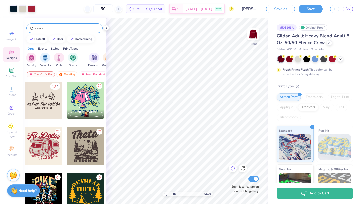
click at [231, 168] on icon at bounding box center [231, 167] width 1 height 1
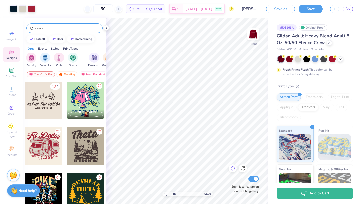
click at [231, 168] on icon at bounding box center [231, 167] width 1 height 1
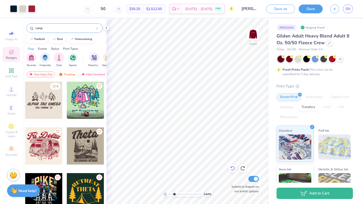
click at [231, 168] on icon at bounding box center [231, 167] width 1 height 1
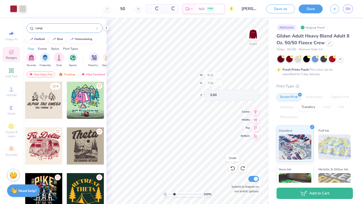
drag, startPoint x: 174, startPoint y: 194, endPoint x: 162, endPoint y: 195, distance: 11.6
click at [168, 195] on input "range" at bounding box center [185, 194] width 34 height 5
click at [168, 193] on input "range" at bounding box center [185, 194] width 34 height 5
drag, startPoint x: 168, startPoint y: 194, endPoint x: 175, endPoint y: 194, distance: 6.8
click at [175, 194] on input "range" at bounding box center [185, 194] width 34 height 5
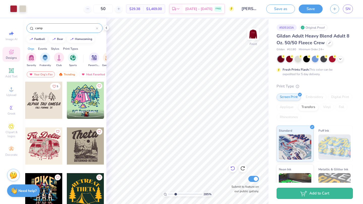
click at [232, 168] on icon at bounding box center [232, 168] width 5 height 5
drag, startPoint x: 175, startPoint y: 195, endPoint x: 168, endPoint y: 195, distance: 6.8
type input "1"
click at [168, 195] on input "range" at bounding box center [185, 194] width 34 height 5
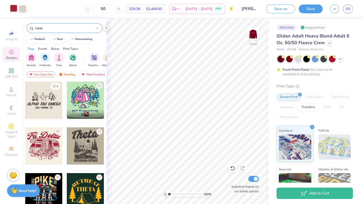
click at [15, 7] on div at bounding box center [13, 8] width 7 height 7
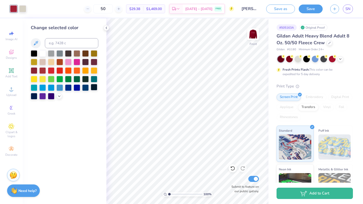
click at [91, 85] on div at bounding box center [94, 87] width 7 height 7
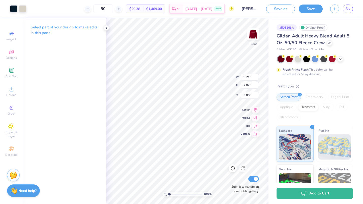
type input "6.48"
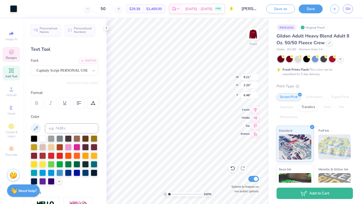
type input "6.52"
type textarea "[PERSON_NAME] Kappa"
drag, startPoint x: 169, startPoint y: 194, endPoint x: 176, endPoint y: 194, distance: 6.1
click at [176, 194] on input "range" at bounding box center [185, 194] width 34 height 5
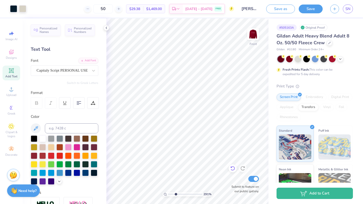
click at [231, 169] on icon at bounding box center [232, 168] width 5 height 5
drag, startPoint x: 176, startPoint y: 195, endPoint x: 172, endPoint y: 195, distance: 3.5
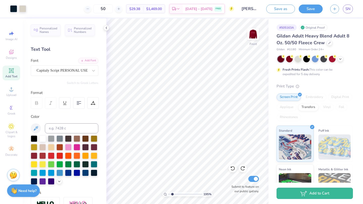
type input "1.87"
click at [172, 195] on input "range" at bounding box center [185, 194] width 34 height 5
click at [231, 167] on icon at bounding box center [232, 168] width 5 height 5
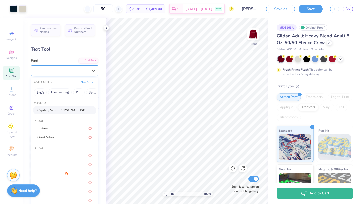
click at [63, 68] on div "Capitaly Script PERSONAL USE" at bounding box center [62, 71] width 53 height 8
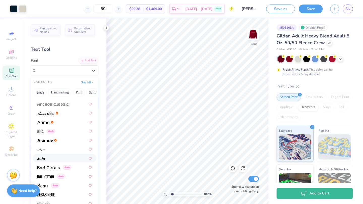
scroll to position [197, 0]
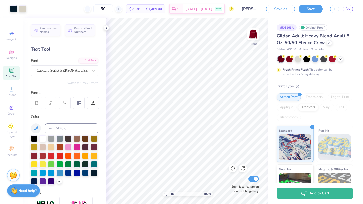
click at [11, 73] on icon at bounding box center [11, 71] width 6 height 6
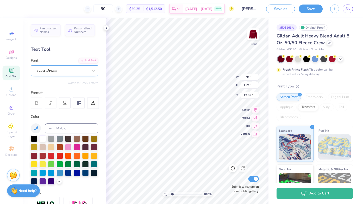
type textarea "2025 FALL RETREAT"
click at [64, 67] on div "Super Dream" at bounding box center [62, 71] width 53 height 8
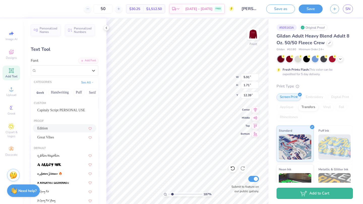
click at [59, 130] on div "Edition" at bounding box center [64, 128] width 54 height 5
click at [64, 71] on div "Edition" at bounding box center [62, 71] width 53 height 8
click at [62, 138] on div "Great Vibes" at bounding box center [64, 137] width 54 height 5
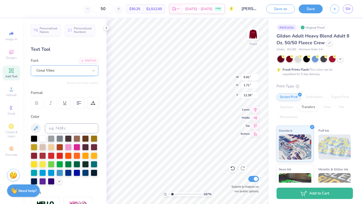
click at [59, 73] on div "Great Vibes" at bounding box center [62, 71] width 53 height 8
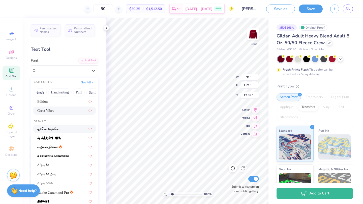
scroll to position [27, 0]
click at [54, 147] on img at bounding box center [47, 147] width 21 height 4
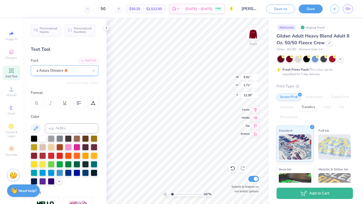
click at [72, 73] on div "a Antara Distance" at bounding box center [62, 71] width 53 height 8
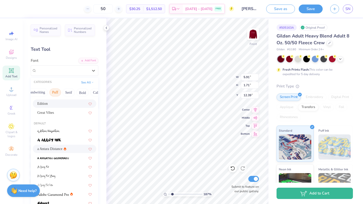
scroll to position [0, 25]
click at [66, 95] on button "Serif" at bounding box center [67, 93] width 12 height 8
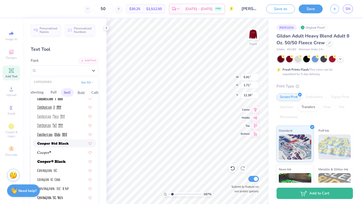
scroll to position [186, 0]
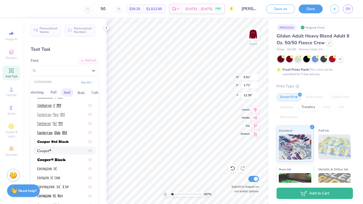
click at [56, 150] on div at bounding box center [64, 150] width 54 height 5
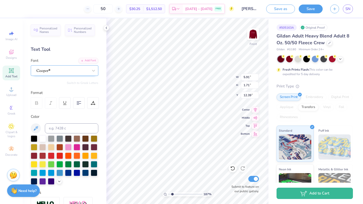
click at [67, 69] on div at bounding box center [62, 71] width 53 height 8
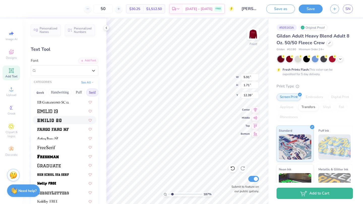
scroll to position [395, 0]
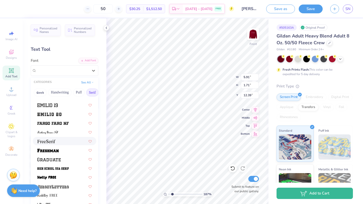
click at [60, 139] on div at bounding box center [64, 141] width 54 height 5
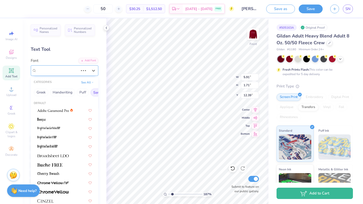
click at [57, 74] on div at bounding box center [58, 70] width 42 height 7
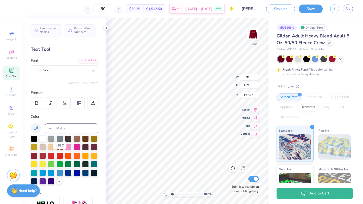
scroll to position [5, 0]
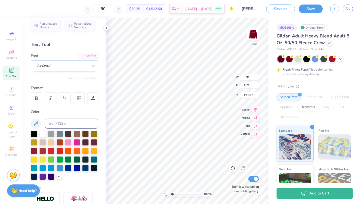
click at [66, 66] on div "FreeSerif" at bounding box center [62, 66] width 53 height 8
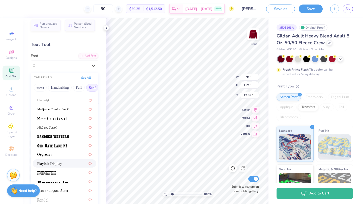
scroll to position [577, 0]
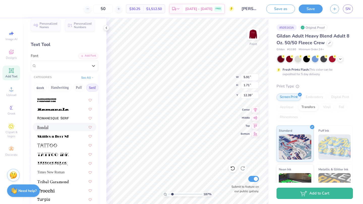
click at [56, 130] on div at bounding box center [64, 127] width 54 height 5
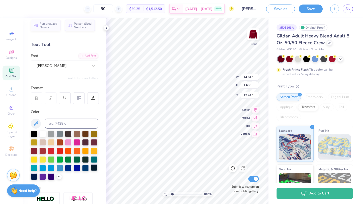
click at [94, 167] on div at bounding box center [94, 168] width 7 height 7
type input "9.02"
type input "1.00"
type input "10.65"
type input "1.29"
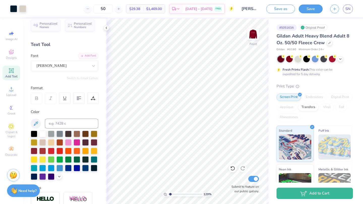
click at [170, 194] on input "range" at bounding box center [185, 194] width 34 height 5
type input "6.57"
type input "0.73"
type input "16.95"
type input "9.21"
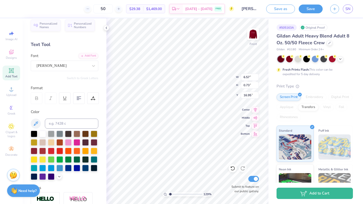
type input "2.20"
type input "3.00"
type textarea "[PERSON_NAME] Kappa"
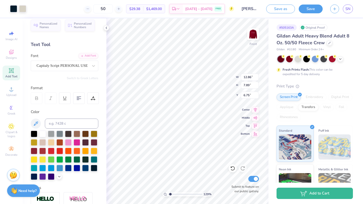
type input "6.75"
type input "14.27"
click at [255, 31] on img at bounding box center [253, 34] width 20 height 20
type input "6.56"
type input "0.73"
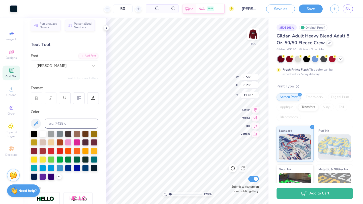
type input "11.93"
type textarea "KAPPA KAPPA GAMMA"
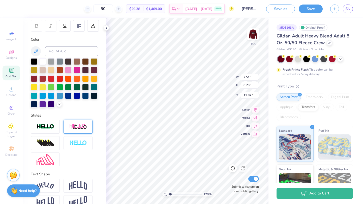
scroll to position [78, 0]
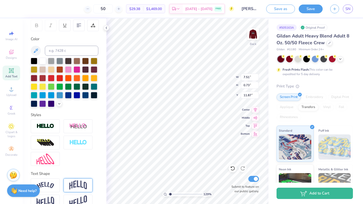
click at [82, 183] on img at bounding box center [78, 186] width 18 height 10
type input "2.27"
type input "11.11"
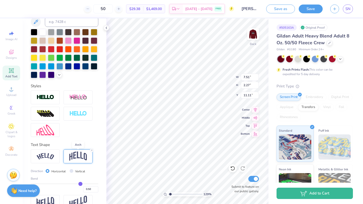
scroll to position [107, 0]
type input "0.53"
type input "0.52"
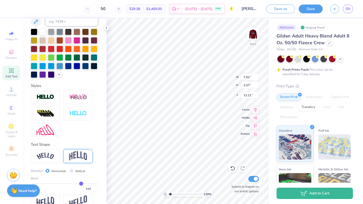
type input "0.5"
type input "0.50"
type input "0.49"
type input "0.48"
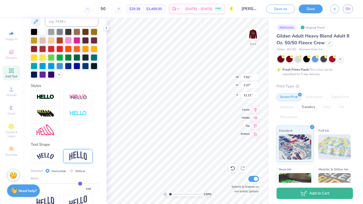
type input "0.48"
type input "0.47"
type input "0.46"
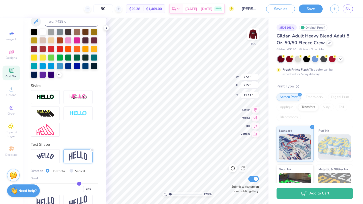
type input "0.45"
type input "0.43"
type input "0.42"
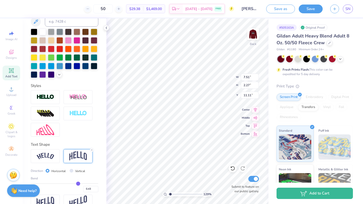
type input "0.42"
type input "0.41"
type input "0.4"
type input "0.40"
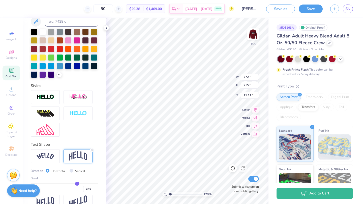
type input "0.39"
type input "0.37"
type input "0.36"
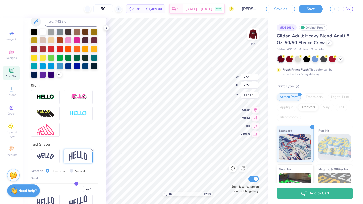
type input "0.36"
type input "0.35"
type input "0.34"
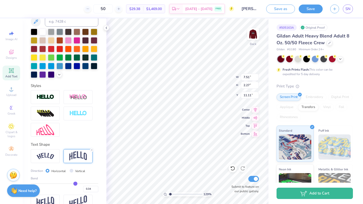
drag, startPoint x: 81, startPoint y: 183, endPoint x: 75, endPoint y: 183, distance: 6.0
type input "0.34"
click at [75, 184] on input "range" at bounding box center [64, 184] width 67 height 1
type input "1.74"
type input "11.37"
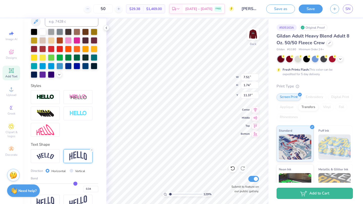
type input "0.33"
type input "0.32"
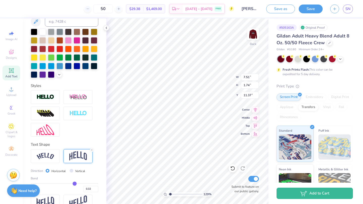
click at [75, 184] on input "range" at bounding box center [64, 184] width 67 height 1
type input "1.68"
type input "11.40"
type input "9.80"
type input "2.19"
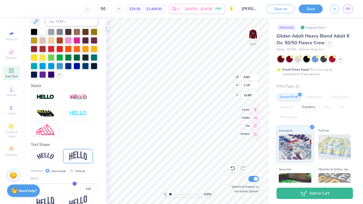
type input "10.78"
type input "11.56"
type input "2.58"
type input "10.39"
click at [246, 127] on div "129 % Back W 11.56 11.56 " H 2.58 2.58 " Y 10.39 10.39 " Center Middle Top Bott…" at bounding box center [187, 111] width 162 height 186
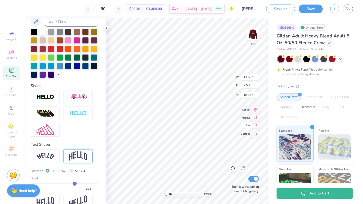
type input "12.72"
type input "2.84"
type input "10.13"
type input "5.65"
click at [252, 34] on img at bounding box center [253, 34] width 20 height 20
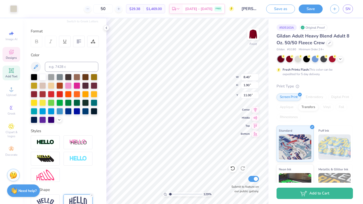
scroll to position [58, 0]
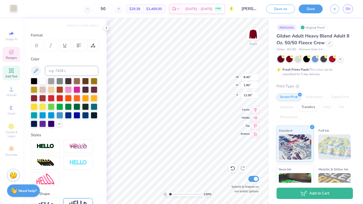
click at [13, 11] on div at bounding box center [13, 8] width 7 height 7
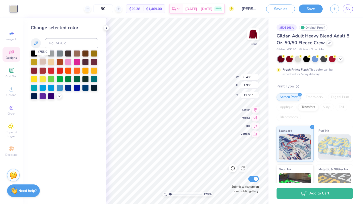
click at [42, 63] on div at bounding box center [42, 61] width 7 height 7
click at [233, 166] on icon at bounding box center [232, 168] width 5 height 5
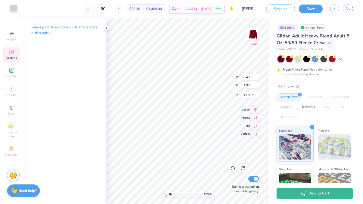
click at [13, 8] on div at bounding box center [13, 8] width 7 height 7
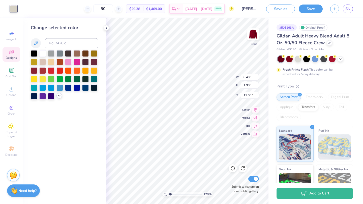
click at [60, 96] on icon at bounding box center [59, 96] width 4 height 4
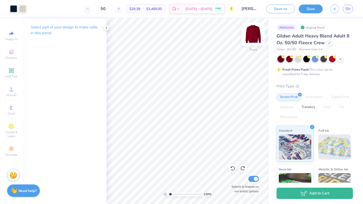
click at [251, 34] on img at bounding box center [253, 34] width 20 height 20
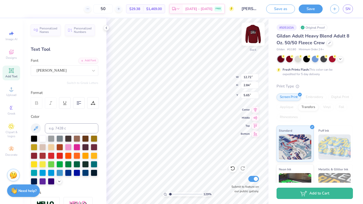
click at [251, 31] on img at bounding box center [253, 34] width 20 height 20
click at [15, 7] on div at bounding box center [13, 8] width 7 height 7
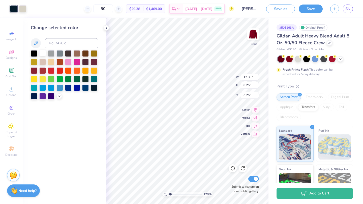
click at [43, 53] on div at bounding box center [42, 53] width 7 height 7
click at [23, 10] on div at bounding box center [22, 8] width 7 height 7
click at [94, 87] on div at bounding box center [94, 87] width 7 height 7
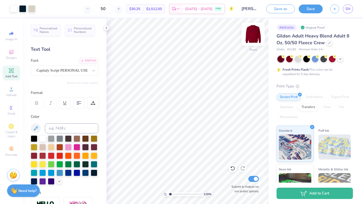
click at [252, 38] on img at bounding box center [253, 34] width 20 height 20
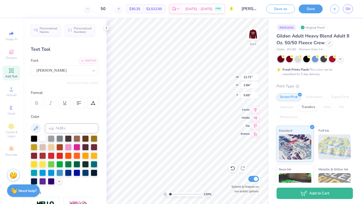
click at [42, 138] on div at bounding box center [42, 138] width 7 height 7
type input "5.64"
click at [107, 28] on icon at bounding box center [106, 28] width 4 height 4
click at [105, 27] on icon at bounding box center [106, 28] width 4 height 4
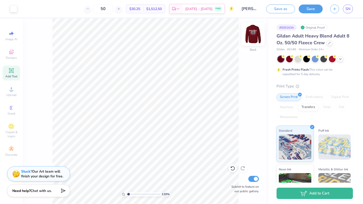
click at [250, 36] on img at bounding box center [253, 34] width 20 height 20
click at [24, 8] on div at bounding box center [22, 8] width 7 height 7
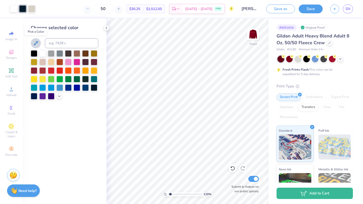
click at [36, 47] on button at bounding box center [36, 43] width 10 height 10
click at [35, 40] on button at bounding box center [36, 43] width 10 height 10
click at [34, 42] on icon at bounding box center [36, 43] width 6 height 6
click at [23, 11] on div at bounding box center [22, 8] width 7 height 7
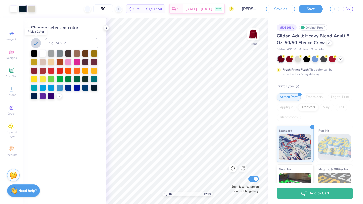
click at [33, 44] on icon at bounding box center [36, 43] width 6 height 6
click at [34, 70] on div at bounding box center [34, 70] width 7 height 7
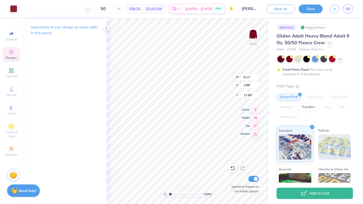
type input "17.68"
type input "8.40"
type input "1.90"
type input "20.81"
type input "3.65"
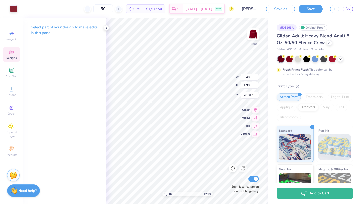
type input "2.99"
click at [184, 195] on div "129 %" at bounding box center [187, 111] width 186 height 186
type input "21.22"
type input "0.90"
type input "3.18"
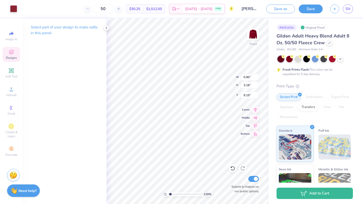
type input "18.58"
type input "0.68"
type input "0.99"
type input "21.56"
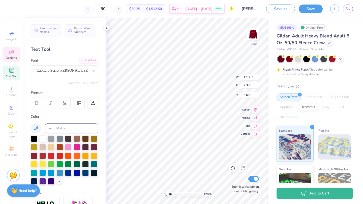
type input "6.63"
type input "14.63"
drag, startPoint x: 170, startPoint y: 195, endPoint x: 177, endPoint y: 194, distance: 6.6
type input "3.31"
click at [177, 194] on input "range" at bounding box center [185, 194] width 34 height 5
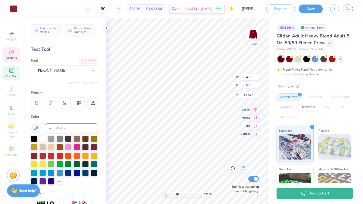
type input "13.95"
drag, startPoint x: 177, startPoint y: 195, endPoint x: 170, endPoint y: 193, distance: 7.0
click at [170, 193] on input "range" at bounding box center [185, 194] width 34 height 5
click at [23, 9] on div at bounding box center [22, 8] width 7 height 7
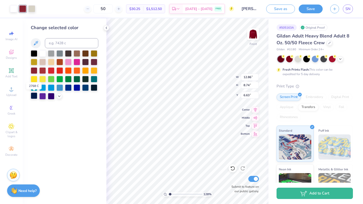
click at [34, 96] on div at bounding box center [34, 96] width 7 height 7
click at [33, 96] on div at bounding box center [34, 96] width 7 height 7
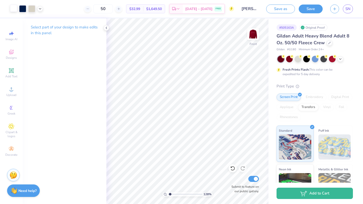
click at [16, 8] on div at bounding box center [13, 8] width 7 height 7
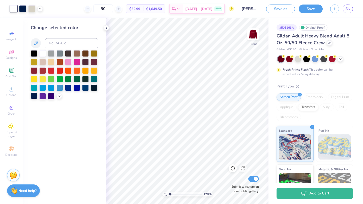
click at [33, 95] on div at bounding box center [34, 96] width 7 height 7
drag, startPoint x: 168, startPoint y: 194, endPoint x: 162, endPoint y: 195, distance: 6.4
type input "1"
click at [168, 195] on input "range" at bounding box center [185, 194] width 34 height 5
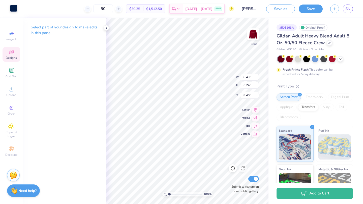
click at [17, 7] on div at bounding box center [13, 8] width 7 height 7
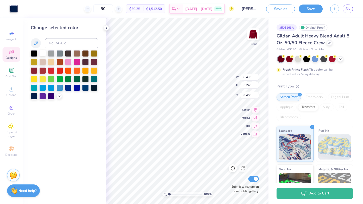
click at [43, 53] on div at bounding box center [42, 53] width 7 height 7
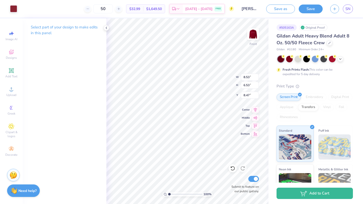
type input "8.47"
click at [13, 10] on div at bounding box center [13, 8] width 7 height 7
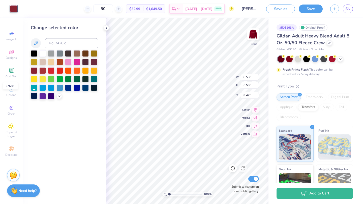
click at [32, 95] on div at bounding box center [34, 96] width 7 height 7
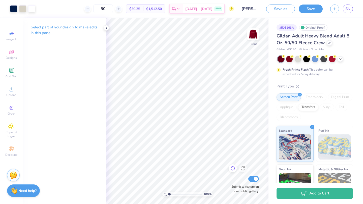
click at [230, 172] on div "100 % Front Submit to feature on our public gallery." at bounding box center [187, 111] width 162 height 186
click at [231, 169] on icon at bounding box center [232, 168] width 5 height 5
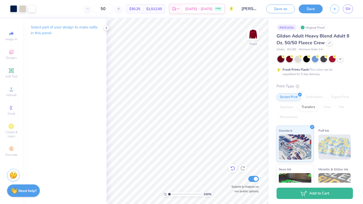
click at [231, 169] on icon at bounding box center [232, 168] width 5 height 5
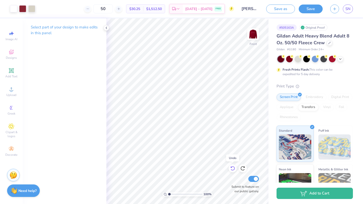
click at [231, 169] on icon at bounding box center [232, 168] width 5 height 5
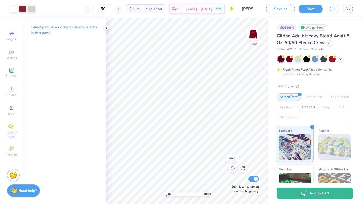
click at [231, 169] on icon at bounding box center [232, 168] width 5 height 5
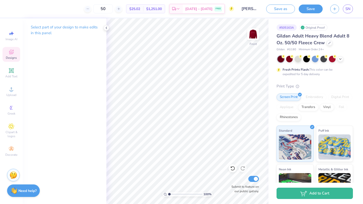
click at [12, 54] on icon at bounding box center [11, 52] width 6 height 6
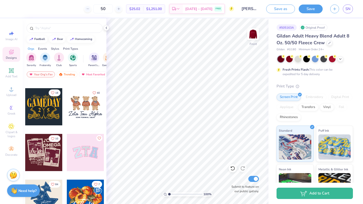
scroll to position [40, 0]
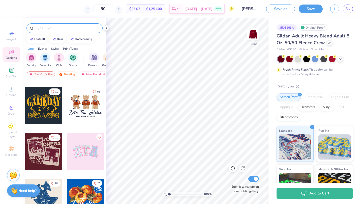
click at [60, 30] on input "text" at bounding box center [67, 28] width 64 height 5
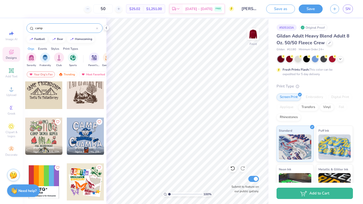
scroll to position [471, 0]
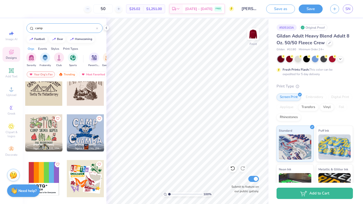
type input "camp"
click at [88, 90] on div at bounding box center [85, 87] width 37 height 37
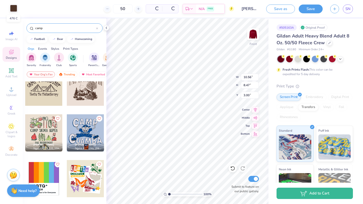
click at [12, 9] on div at bounding box center [13, 8] width 7 height 7
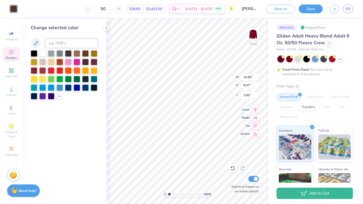
click at [43, 53] on div at bounding box center [42, 53] width 7 height 7
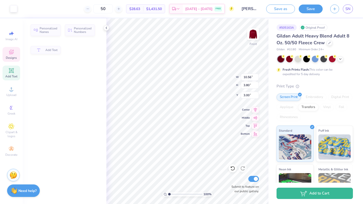
type input "3.80"
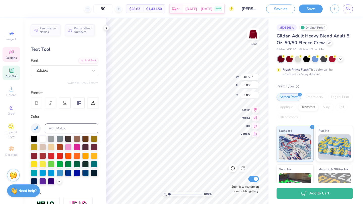
scroll to position [0, 0]
type textarea "KAMP KAPPA"
type input "10.81"
type input "10.58"
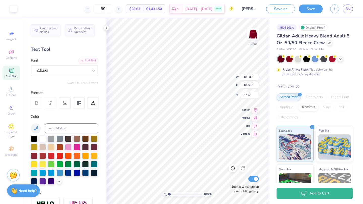
type input "6.14"
click at [255, 32] on img at bounding box center [253, 34] width 20 height 20
type input "17.24"
type input "3.83"
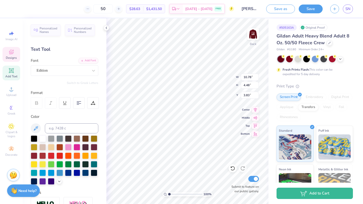
type textarea "Kappa Kappa Gamma"
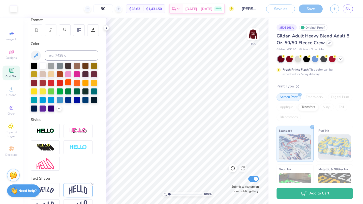
scroll to position [88, 0]
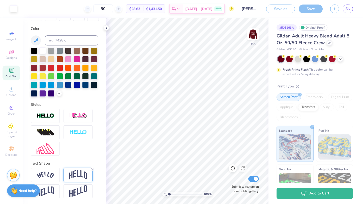
click at [74, 171] on img at bounding box center [78, 175] width 18 height 10
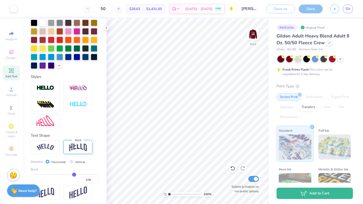
scroll to position [118, 0]
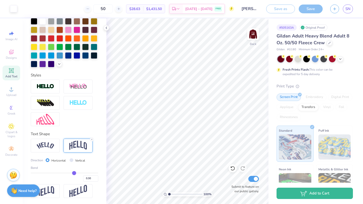
type input "0.29"
type input "0.28"
type input "0.27"
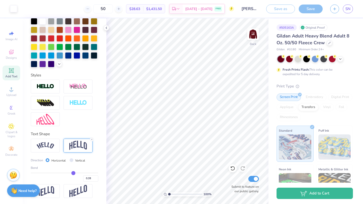
type input "0.27"
type input "0.26"
type input "0.25"
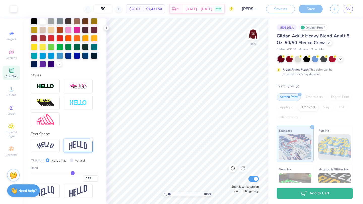
type input "0.25"
click at [73, 173] on input "range" at bounding box center [64, 173] width 67 height 1
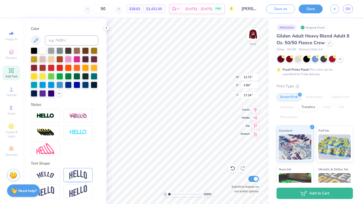
scroll to position [0, 1]
click at [253, 37] on img at bounding box center [253, 34] width 20 height 20
click at [251, 32] on img at bounding box center [253, 34] width 20 height 20
click at [249, 37] on img at bounding box center [253, 34] width 20 height 20
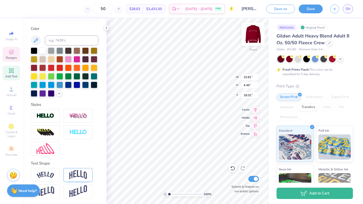
click at [255, 35] on img at bounding box center [253, 34] width 20 height 20
click at [249, 40] on img at bounding box center [253, 34] width 20 height 20
click at [250, 40] on img at bounding box center [253, 34] width 20 height 20
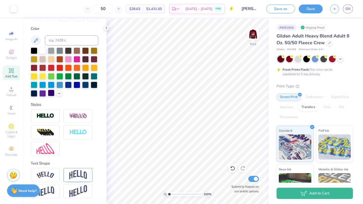
scroll to position [0, 0]
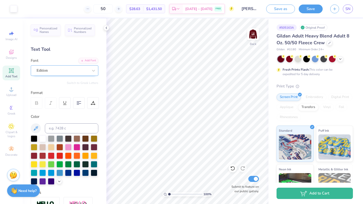
drag, startPoint x: 11, startPoint y: 72, endPoint x: 43, endPoint y: 70, distance: 32.5
click at [11, 72] on icon at bounding box center [11, 71] width 4 height 4
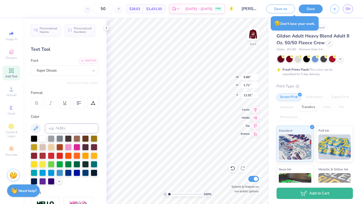
scroll to position [0, 1]
click at [73, 70] on div "Super Dream" at bounding box center [62, 71] width 53 height 8
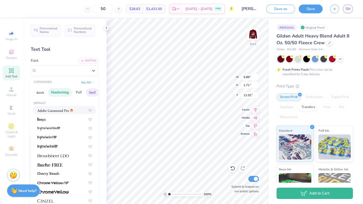
click at [55, 92] on button "Handwriting" at bounding box center [59, 93] width 23 height 8
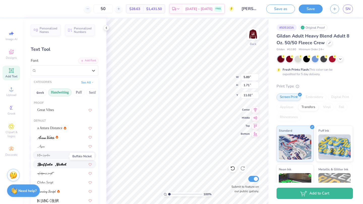
scroll to position [18, 0]
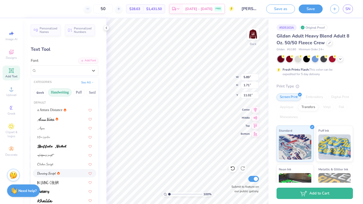
click at [67, 172] on div at bounding box center [64, 173] width 54 height 5
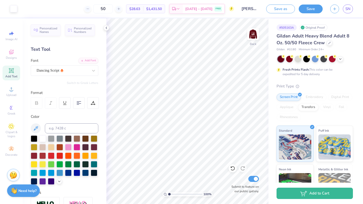
drag, startPoint x: 168, startPoint y: 194, endPoint x: 165, endPoint y: 195, distance: 3.1
click at [168, 195] on input "range" at bounding box center [185, 194] width 34 height 5
click at [254, 37] on img at bounding box center [253, 34] width 20 height 20
click at [251, 32] on img at bounding box center [253, 34] width 20 height 20
click at [254, 39] on img at bounding box center [253, 34] width 20 height 20
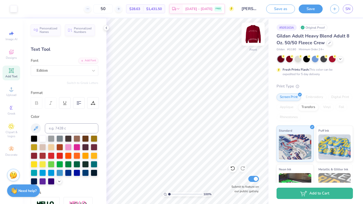
click at [253, 38] on img at bounding box center [253, 34] width 20 height 20
click at [168, 195] on input "range" at bounding box center [185, 194] width 34 height 5
click at [250, 37] on img at bounding box center [253, 34] width 20 height 20
click at [256, 42] on img at bounding box center [253, 34] width 20 height 20
click at [250, 37] on img at bounding box center [253, 34] width 20 height 20
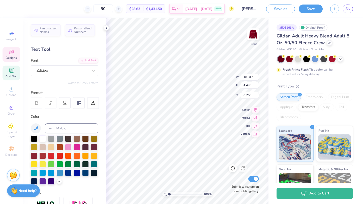
click at [18, 54] on div "Designs" at bounding box center [12, 54] width 18 height 15
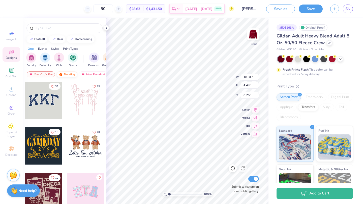
scroll to position [6, 0]
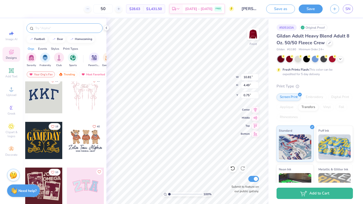
click at [58, 25] on div at bounding box center [64, 28] width 76 height 10
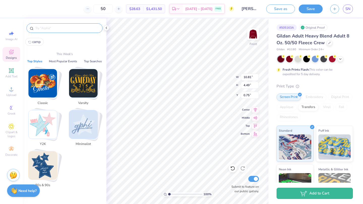
click at [53, 28] on input "text" at bounding box center [67, 28] width 64 height 5
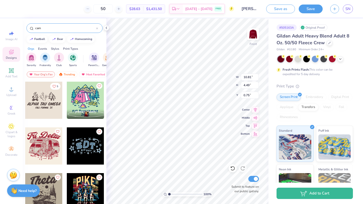
click at [47, 137] on div at bounding box center [43, 146] width 37 height 37
click at [309, 8] on button "Save" at bounding box center [310, 8] width 24 height 9
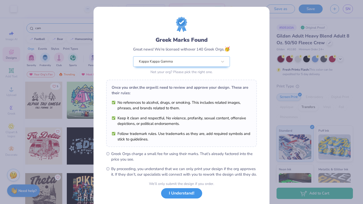
click at [184, 199] on button "I Understand!" at bounding box center [181, 194] width 41 height 10
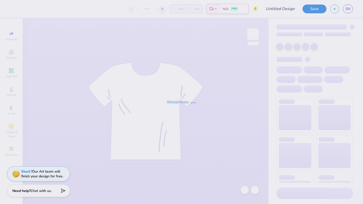
type input "[PERSON_NAME] kappa 2025 idea"
type input "50"
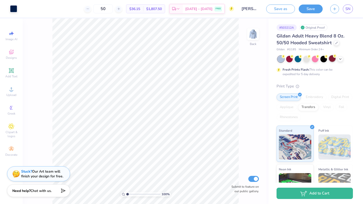
click at [332, 57] on div at bounding box center [332, 58] width 7 height 7
click at [335, 44] on div at bounding box center [336, 43] width 6 height 6
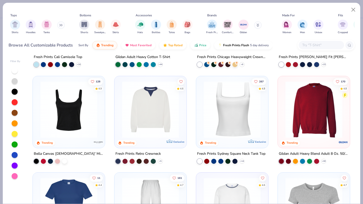
scroll to position [176, 0]
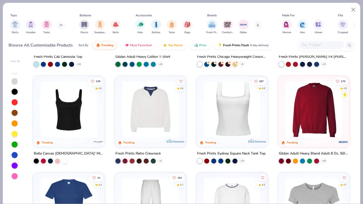
click at [310, 123] on img at bounding box center [314, 109] width 62 height 57
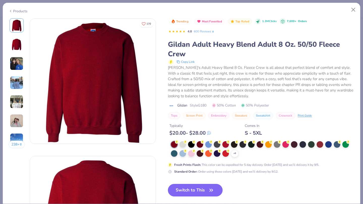
click at [198, 134] on div "$ 20.00 - $ 28.00" at bounding box center [189, 133] width 41 height 6
click at [200, 144] on div at bounding box center [199, 144] width 7 height 7
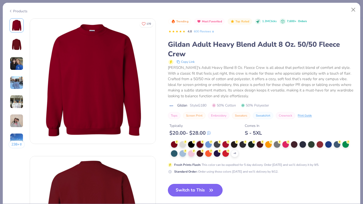
click at [195, 189] on button "Switch to This" at bounding box center [195, 190] width 55 height 13
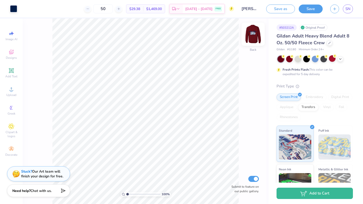
click at [255, 38] on img at bounding box center [253, 34] width 20 height 20
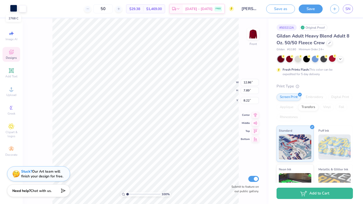
click at [15, 10] on div at bounding box center [13, 8] width 7 height 7
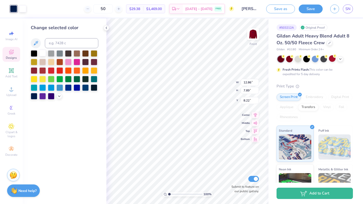
click at [43, 54] on div at bounding box center [42, 53] width 7 height 7
click at [59, 96] on icon at bounding box center [59, 96] width 4 height 4
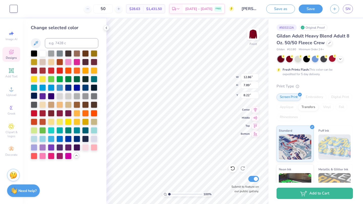
click at [34, 96] on div at bounding box center [34, 96] width 7 height 7
click at [232, 168] on icon at bounding box center [232, 168] width 5 height 5
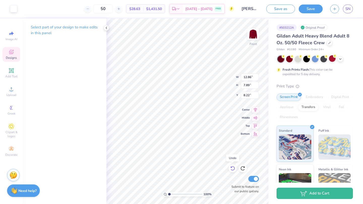
click at [232, 168] on icon at bounding box center [232, 168] width 5 height 5
click at [13, 9] on div at bounding box center [13, 8] width 7 height 7
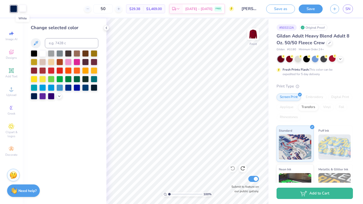
click at [23, 12] on div at bounding box center [22, 8] width 7 height 7
click at [36, 43] on icon at bounding box center [36, 43] width 4 height 4
click at [34, 71] on div at bounding box center [34, 70] width 7 height 7
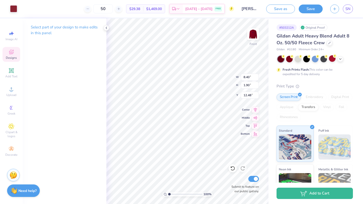
type input "8.40"
type input "1.90"
type input "12.48"
type input "8.11"
type input "3.88"
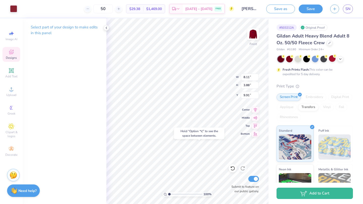
type input "19.59"
type input "8.40"
type input "1.90"
type input "21.96"
type input "3.65"
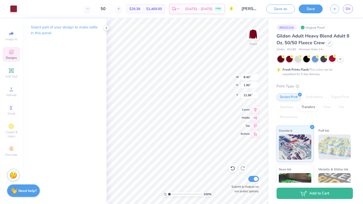
type input "2.99"
type input "23.01"
type input "0.90"
type input "3.18"
type input "20.29"
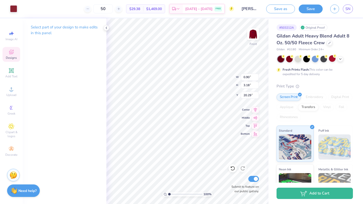
type input "0.68"
type input "0.99"
type input "22.03"
type input "17.71"
type input "4.36"
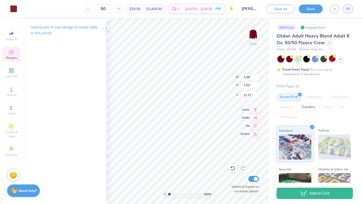
type input "0.73"
type input "21.16"
click at [14, 10] on div at bounding box center [13, 8] width 7 height 7
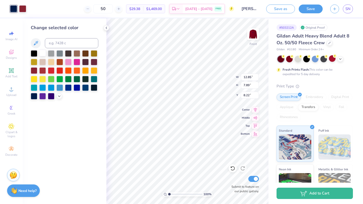
click at [43, 53] on div at bounding box center [42, 53] width 7 height 7
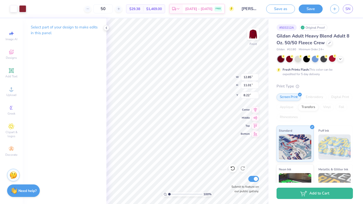
type input "6.57"
click at [254, 34] on img at bounding box center [253, 34] width 20 height 20
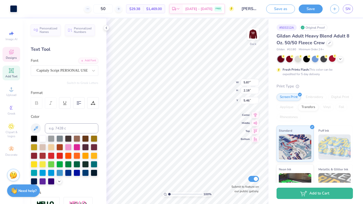
type input "5.47"
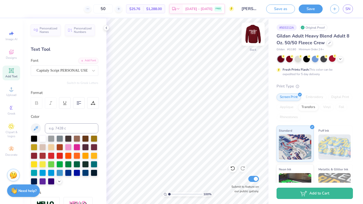
click at [251, 36] on img at bounding box center [253, 34] width 20 height 20
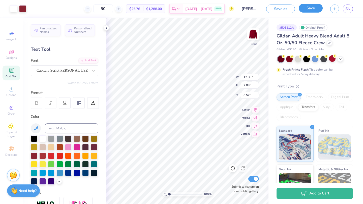
click at [312, 8] on button "Save" at bounding box center [310, 8] width 24 height 9
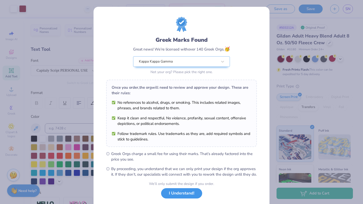
click at [180, 199] on button "I Understand!" at bounding box center [181, 194] width 41 height 10
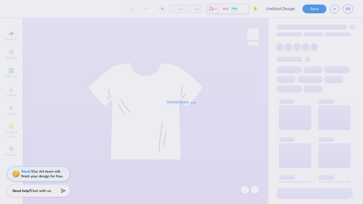
type input "[PERSON_NAME] kappa hoodie idea"
type input "50"
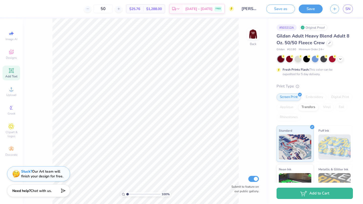
click at [11, 73] on icon at bounding box center [11, 70] width 5 height 5
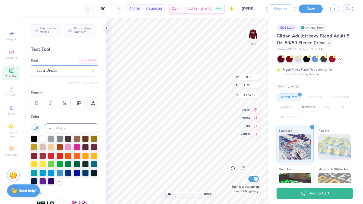
click at [59, 71] on div "Super Dream" at bounding box center [62, 71] width 53 height 8
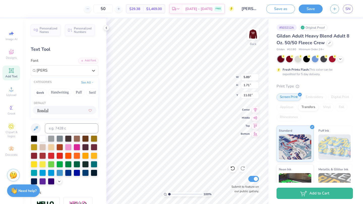
click at [53, 111] on div at bounding box center [64, 110] width 54 height 5
type input "[PERSON_NAME]"
type input "4.34"
type input "1.83"
type input "10.96"
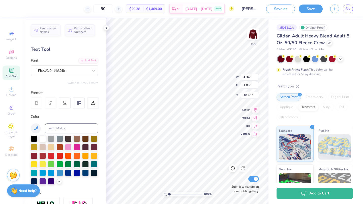
type textarea "KAPPA KAPPA GAMMA"
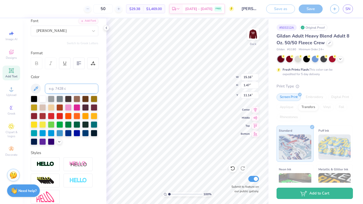
scroll to position [88, 0]
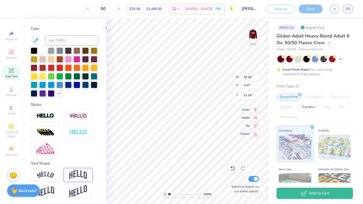
click at [76, 172] on img at bounding box center [78, 175] width 18 height 10
type input "4.57"
type input "9.59"
type input "0.48"
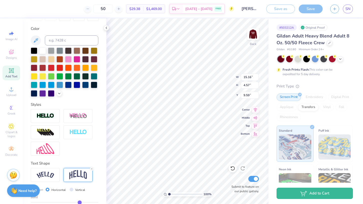
type input "0.47"
type input "0.46"
type input "0.45"
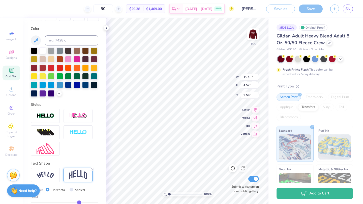
type input "0.45"
type input "0.43"
type input "0.4"
type input "0.40"
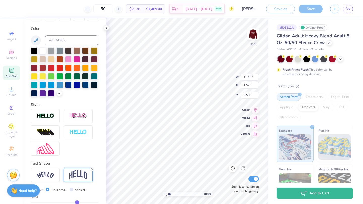
type input "0.38"
type input "0.36"
type input "0.34"
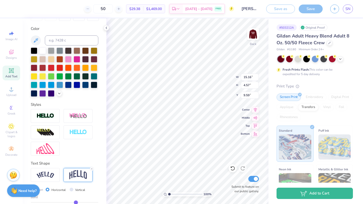
type input "0.34"
type input "0.33"
type input "0.32"
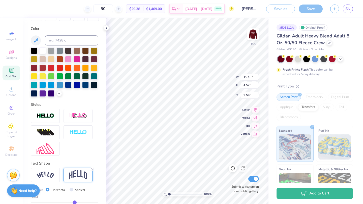
type input "0.31"
type input "0.3"
type input "0.30"
type input "0.29"
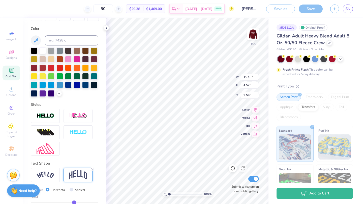
type input "0.29"
drag, startPoint x: 80, startPoint y: 202, endPoint x: 73, endPoint y: 202, distance: 6.3
type input "0.29"
click at [73, 202] on input "range" at bounding box center [64, 202] width 67 height 1
type input "3.19"
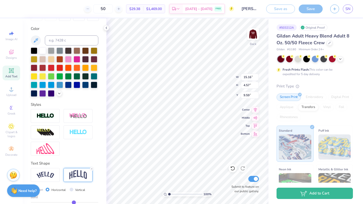
type input "10.28"
type input "4.68"
type input "14.46"
type input "3.04"
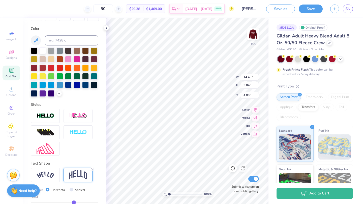
type input "5.55"
click at [252, 34] on img at bounding box center [253, 34] width 20 height 20
type input "17.49"
type textarea "2025 FALL RETREAT"
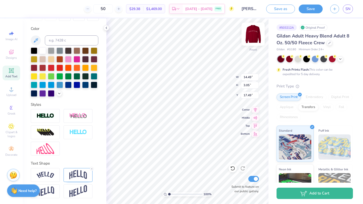
scroll to position [0, 2]
click at [90, 168] on icon at bounding box center [91, 169] width 3 height 3
type input "1.41"
type input "18.32"
type input "7.53"
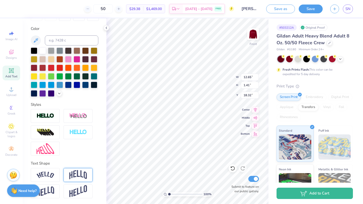
type input "0.84"
type input "14.45"
click at [169, 194] on input "range" at bounding box center [185, 194] width 34 height 5
type input "1.06"
click at [169, 194] on input "range" at bounding box center [185, 194] width 34 height 5
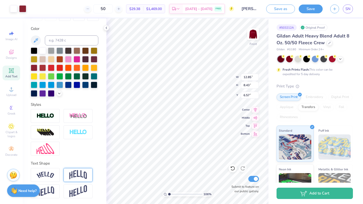
type input "6.94"
click at [251, 31] on img at bounding box center [253, 34] width 20 height 20
type input "13.86"
type input "2.92"
click at [250, 39] on img at bounding box center [253, 34] width 20 height 20
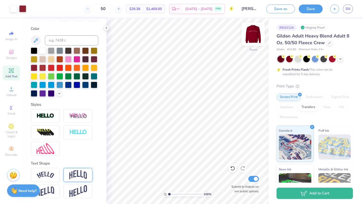
click at [261, 39] on img at bounding box center [253, 34] width 20 height 20
click at [256, 36] on img at bounding box center [253, 34] width 20 height 20
click at [256, 36] on img at bounding box center [253, 34] width 10 height 10
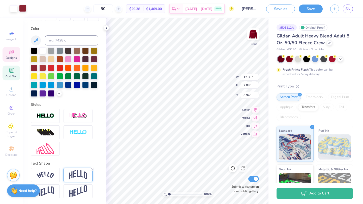
click at [23, 8] on div at bounding box center [22, 8] width 7 height 7
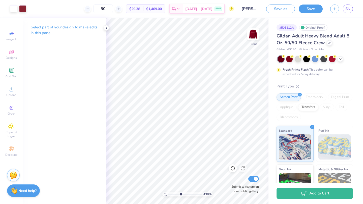
drag, startPoint x: 169, startPoint y: 194, endPoint x: 180, endPoint y: 194, distance: 11.1
type input "4.21"
click at [180, 194] on input "range" at bounding box center [185, 194] width 34 height 5
type input "1.60"
type input "0.27"
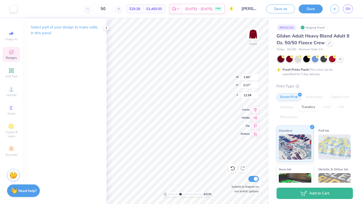
type input "12.59"
type input "11.71"
type input "3.39"
type input "1.00"
type input "12.13"
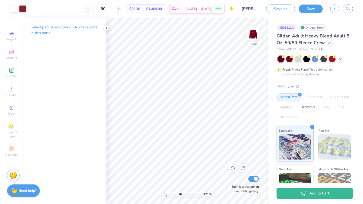
click at [232, 168] on icon at bounding box center [232, 168] width 5 height 5
drag, startPoint x: 180, startPoint y: 194, endPoint x: 219, endPoint y: 193, distance: 39.3
click at [200, 193] on input "range" at bounding box center [184, 194] width 32 height 5
drag, startPoint x: 197, startPoint y: 193, endPoint x: 191, endPoint y: 193, distance: 6.3
type input "7.56"
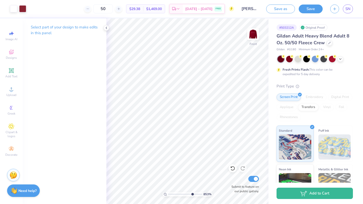
click at [191, 193] on input "range" at bounding box center [185, 194] width 34 height 5
type input "1.30"
type input "1.06"
type input "12.73"
drag, startPoint x: 191, startPoint y: 195, endPoint x: 176, endPoint y: 196, distance: 15.1
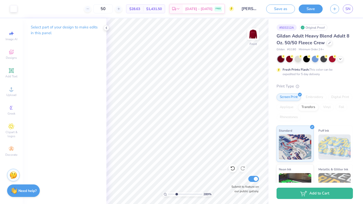
click at [176, 196] on input "range" at bounding box center [185, 194] width 34 height 5
drag, startPoint x: 177, startPoint y: 194, endPoint x: 171, endPoint y: 195, distance: 5.9
type input "1.74"
click at [171, 195] on input "range" at bounding box center [185, 194] width 34 height 5
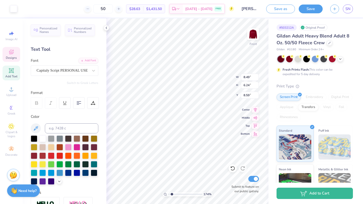
type input "8.49"
type input "6.24"
type input "8.59"
type input "12.85"
type input "2.33"
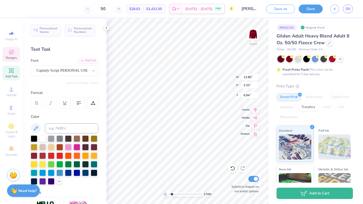
type input "6.45"
type input "1.26"
click at [170, 194] on input "range" at bounding box center [185, 194] width 34 height 5
type input "11.98"
type input "2.17"
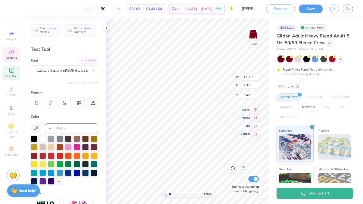
type input "6.61"
click at [106, 25] on div at bounding box center [106, 28] width 6 height 6
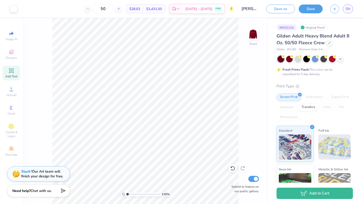
type input "1"
click at [126, 194] on input "range" at bounding box center [143, 194] width 34 height 5
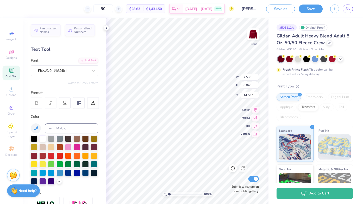
type input "14.83"
click at [254, 31] on img at bounding box center [253, 34] width 20 height 20
click at [314, 7] on button "Save" at bounding box center [310, 8] width 24 height 9
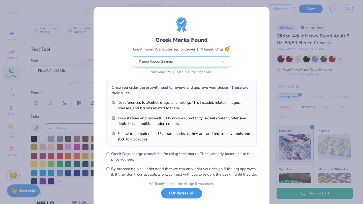
click at [173, 199] on button "I Understand!" at bounding box center [181, 194] width 41 height 10
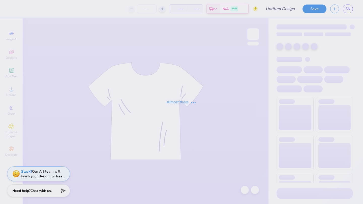
type input "[PERSON_NAME] kappa hoodie idea"
type input "50"
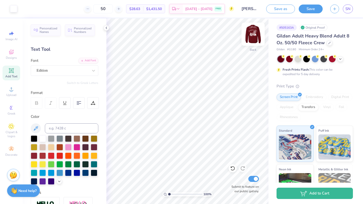
click at [253, 34] on img at bounding box center [253, 34] width 20 height 20
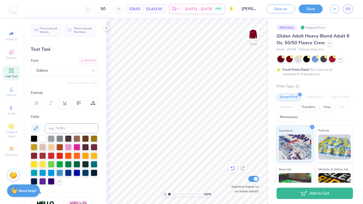
click at [233, 171] on icon at bounding box center [232, 168] width 5 height 5
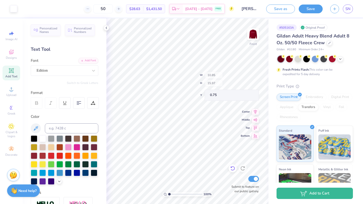
type input "10.81"
type input "4.49"
click at [105, 28] on icon at bounding box center [106, 28] width 4 height 4
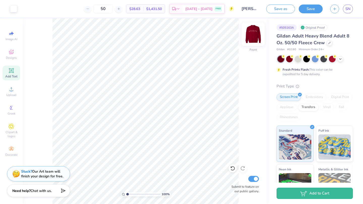
click at [254, 38] on img at bounding box center [253, 34] width 20 height 20
click at [254, 36] on img at bounding box center [253, 34] width 20 height 20
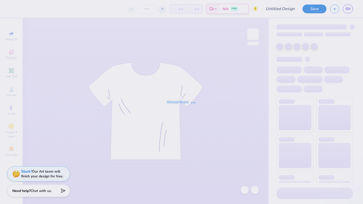
type input "[PERSON_NAME] kappa 2025 idea"
type input "50"
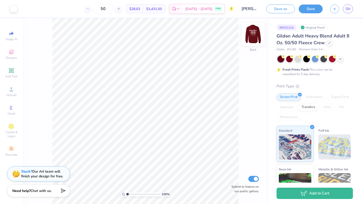
click at [258, 36] on img at bounding box center [253, 34] width 20 height 20
click at [126, 193] on input "range" at bounding box center [143, 194] width 34 height 5
click at [128, 194] on input "range" at bounding box center [143, 194] width 34 height 5
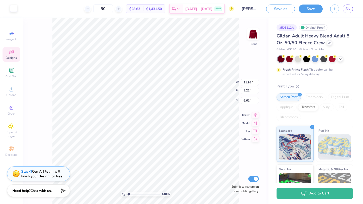
click at [11, 9] on div at bounding box center [13, 8] width 7 height 7
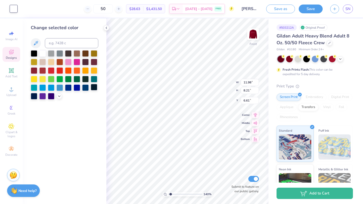
click at [94, 89] on div at bounding box center [94, 87] width 7 height 7
click at [232, 167] on icon at bounding box center [232, 169] width 4 height 5
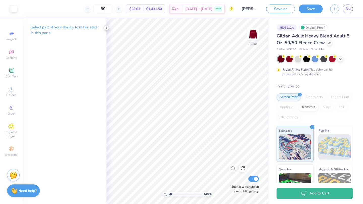
click at [107, 29] on icon at bounding box center [106, 28] width 4 height 4
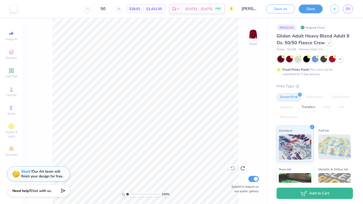
drag, startPoint x: 128, startPoint y: 194, endPoint x: 124, endPoint y: 192, distance: 4.3
type input "1"
click at [126, 192] on input "range" at bounding box center [143, 194] width 34 height 5
click at [251, 38] on img at bounding box center [253, 34] width 20 height 20
click at [251, 38] on img at bounding box center [253, 34] width 10 height 10
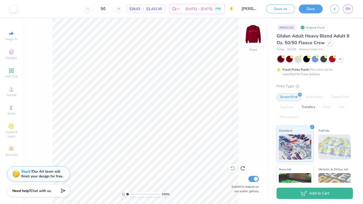
click at [254, 37] on img at bounding box center [253, 34] width 20 height 20
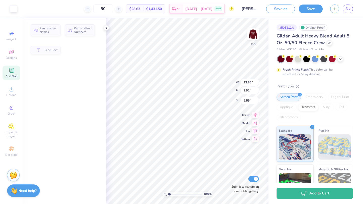
type input "5.56"
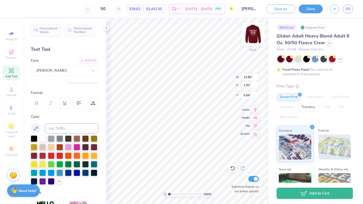
click at [253, 37] on img at bounding box center [253, 34] width 20 height 20
type input "20.13"
type input "11.98"
type input "8.21"
type input "6.61"
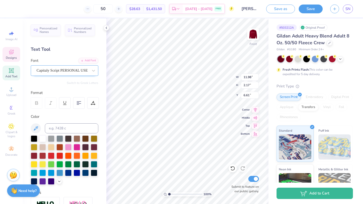
click at [66, 70] on div "Capitaly Script PERSONAL USE" at bounding box center [62, 71] width 53 height 8
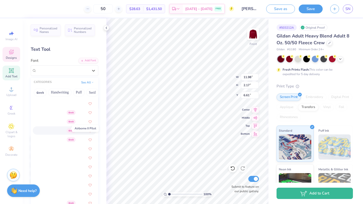
scroll to position [109, 0]
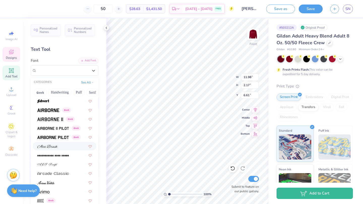
click at [58, 147] on div at bounding box center [64, 146] width 54 height 5
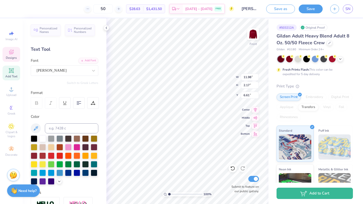
type input "10.36"
type input "1.93"
type input "6.73"
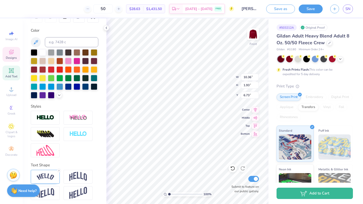
scroll to position [88, 0]
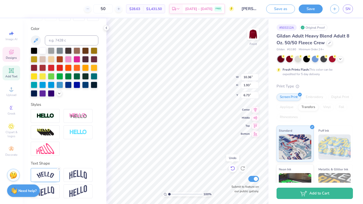
click at [230, 167] on icon at bounding box center [232, 168] width 5 height 5
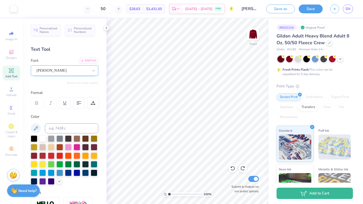
click at [53, 73] on div "[PERSON_NAME]" at bounding box center [62, 71] width 53 height 8
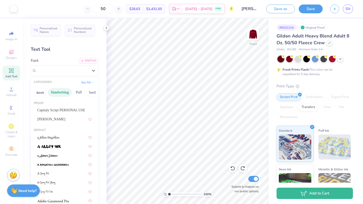
click at [60, 93] on button "Handwriting" at bounding box center [59, 93] width 23 height 8
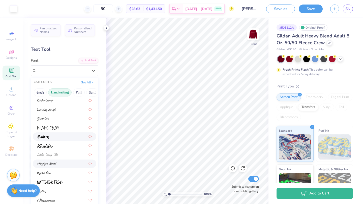
scroll to position [67, 0]
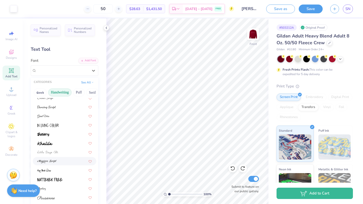
click at [59, 162] on div at bounding box center [64, 161] width 54 height 5
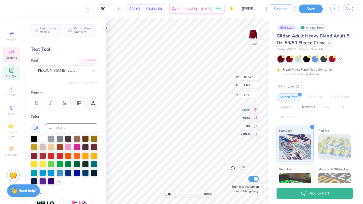
type input "10.67"
type input "1.68"
type input "6.90"
type input "1.08"
click at [169, 195] on input "range" at bounding box center [185, 194] width 34 height 5
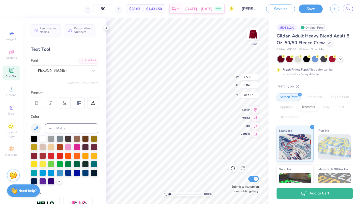
type input "14.83"
click at [257, 35] on img at bounding box center [253, 34] width 20 height 20
click at [251, 31] on img at bounding box center [253, 34] width 20 height 20
click at [230, 167] on icon at bounding box center [232, 168] width 5 height 5
click at [241, 169] on icon at bounding box center [242, 168] width 5 height 5
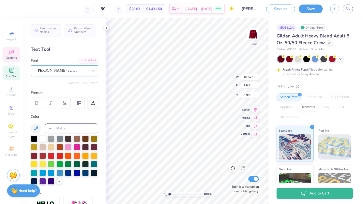
click at [77, 70] on div "[PERSON_NAME] Script" at bounding box center [62, 71] width 53 height 8
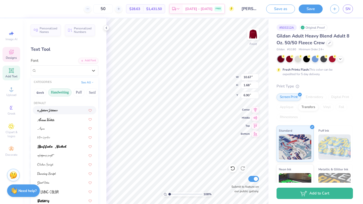
click at [65, 113] on div at bounding box center [64, 110] width 54 height 5
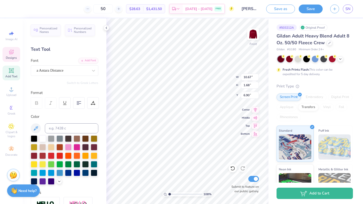
type input "6.62"
type input "1.55"
type input "6.97"
click at [231, 167] on icon at bounding box center [231, 167] width 1 height 1
type input "10.67"
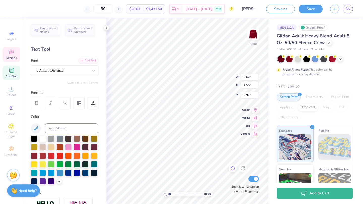
type input "1.68"
type input "6.90"
click at [11, 55] on icon at bounding box center [11, 52] width 6 height 6
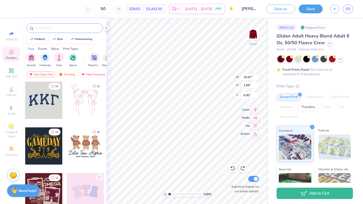
click at [61, 28] on input "text" at bounding box center [67, 28] width 64 height 5
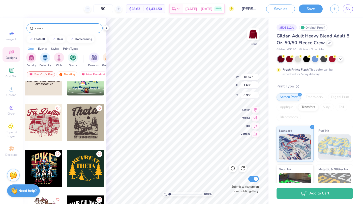
scroll to position [24, 0]
type input "camp"
click at [42, 121] on div at bounding box center [43, 122] width 37 height 37
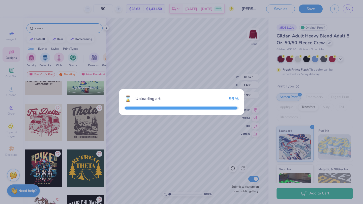
type input "9.21"
type input "7.92"
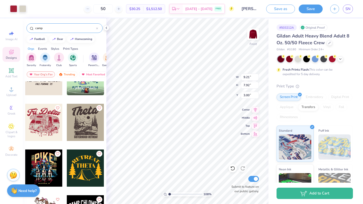
type input "16.72"
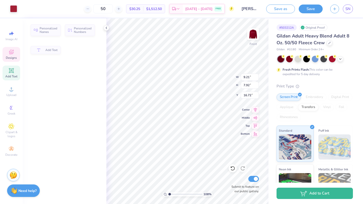
type input "2.20"
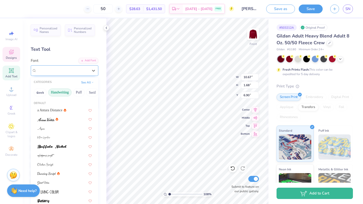
click at [76, 74] on div at bounding box center [63, 70] width 52 height 7
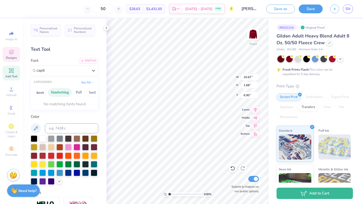
click at [57, 93] on button "Handwriting" at bounding box center [59, 93] width 23 height 8
click at [55, 107] on div "Capitaly Script PERSONAL USE" at bounding box center [64, 110] width 63 height 8
type input "capit"
type input "8.60"
type input "1.56"
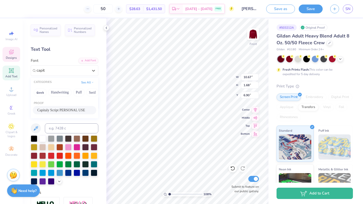
type input "6.97"
type input "7.53"
type input "0.84"
type input "14.83"
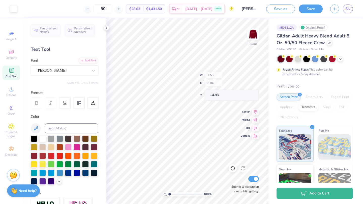
type input "6.67"
type input "0.74"
type input "14.92"
type input "14.83"
type input "8.92"
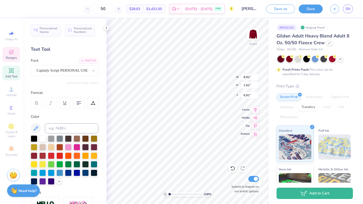
type input "1.62"
type input "6.91"
type input "9.41"
type input "1.71"
type input "6.82"
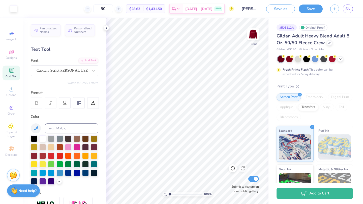
type input "1.15"
click at [169, 193] on input "range" at bounding box center [185, 194] width 34 height 5
type input "9.97"
type input "9.27"
type input "6.30"
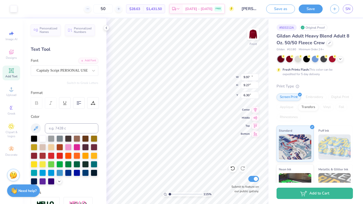
type input "10.62"
type input "9.88"
type input "6.00"
type input "6.08"
click at [249, 40] on img at bounding box center [253, 34] width 20 height 20
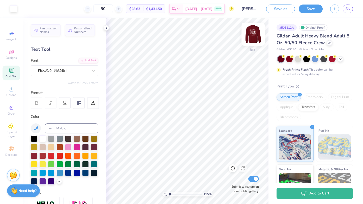
click at [253, 36] on img at bounding box center [253, 34] width 20 height 20
drag, startPoint x: 170, startPoint y: 194, endPoint x: 168, endPoint y: 192, distance: 2.7
type input "1"
click at [168, 192] on input "range" at bounding box center [185, 194] width 34 height 5
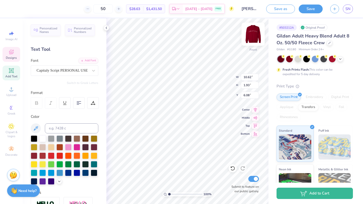
click at [255, 33] on img at bounding box center [253, 34] width 20 height 20
type textarea "2"
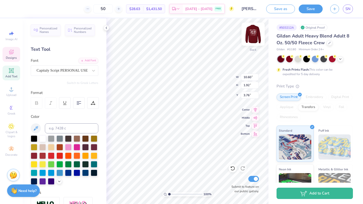
scroll to position [0, 1]
type textarea "Fall Retreat"
type input "4.58"
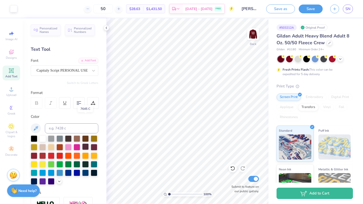
scroll to position [88, 0]
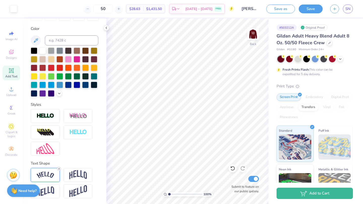
click at [59, 168] on icon at bounding box center [58, 169] width 3 height 3
type input "7.02"
type input "4.99"
type input "0.89"
type input "7.80"
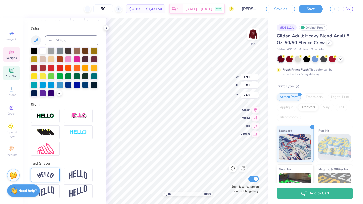
type input "7.60"
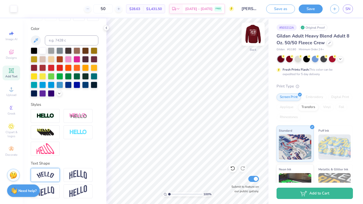
click at [252, 30] on img at bounding box center [253, 34] width 20 height 20
type input "19.40"
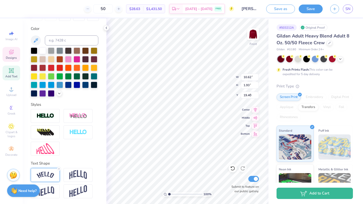
type input "10.62"
type input "1.93"
type input "6.08"
click at [79, 178] on img at bounding box center [78, 175] width 18 height 10
type input "9.81"
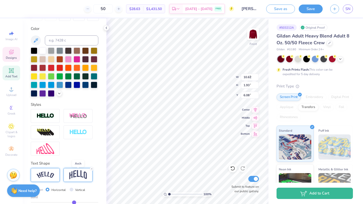
type input "2.46"
type input "5.81"
click at [233, 168] on icon at bounding box center [232, 168] width 5 height 5
type input "10.62"
type input "1.93"
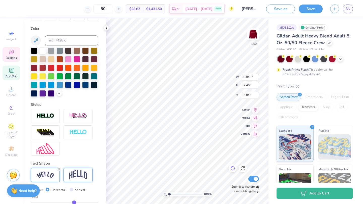
type input "6.08"
type input "10.62"
type input "1.93"
type input "6.08"
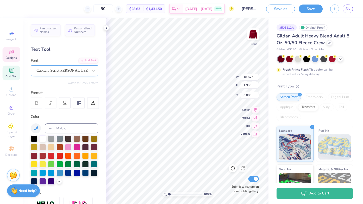
click at [64, 67] on div at bounding box center [63, 70] width 52 height 7
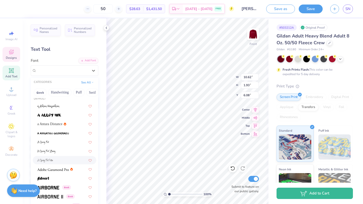
scroll to position [40, 0]
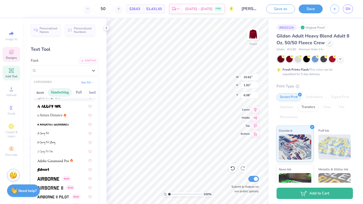
click at [55, 94] on button "Handwriting" at bounding box center [59, 93] width 23 height 8
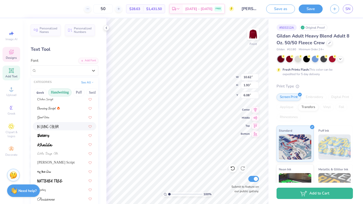
scroll to position [66, 0]
click at [57, 160] on span "[PERSON_NAME] Script" at bounding box center [55, 161] width 37 height 5
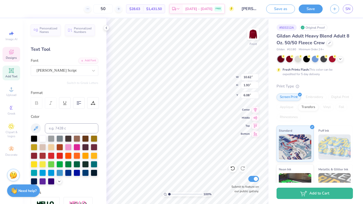
type input "13.19"
type input "2.08"
type input "6.00"
type input "5.92"
type input "22.88"
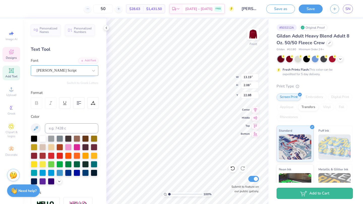
type input "13.19"
type input "2.08"
type input "5.92"
click at [80, 68] on div "[PERSON_NAME] Script" at bounding box center [62, 71] width 53 height 8
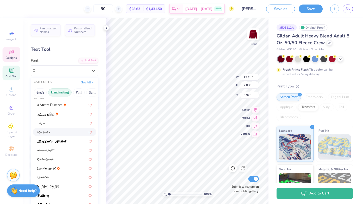
scroll to position [8, 0]
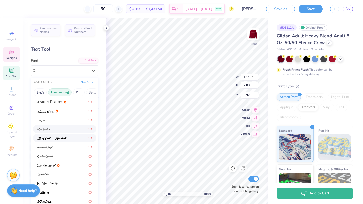
click at [68, 141] on div at bounding box center [64, 138] width 54 height 5
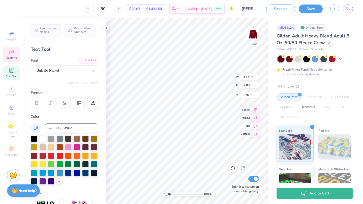
type input "10.63"
type input "1.69"
type input "6.12"
click at [59, 73] on div "Buffalo Nickel" at bounding box center [62, 71] width 53 height 8
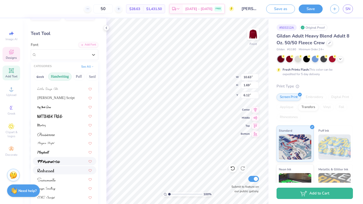
scroll to position [18, 0]
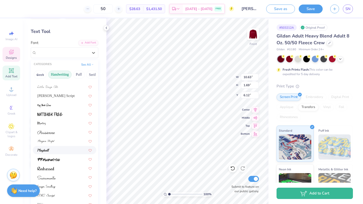
click at [56, 152] on div at bounding box center [64, 150] width 54 height 5
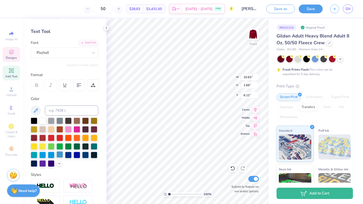
type input "9.31"
type input "1.75"
type input "6.09"
click at [70, 53] on div "Playball" at bounding box center [62, 53] width 53 height 8
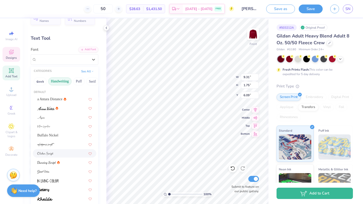
scroll to position [0, 0]
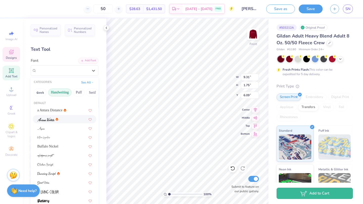
click at [66, 118] on div at bounding box center [64, 119] width 54 height 5
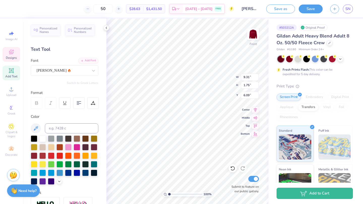
type input "6.70"
type input "1.66"
type input "6.13"
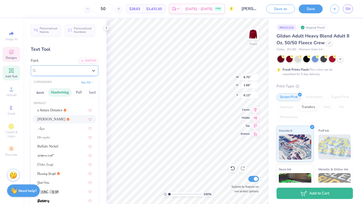
click at [72, 72] on div "[PERSON_NAME]" at bounding box center [62, 71] width 53 height 8
click at [65, 109] on div "a Antara Distance" at bounding box center [64, 110] width 54 height 5
type input "8.17"
type input "1.91"
type input "6.01"
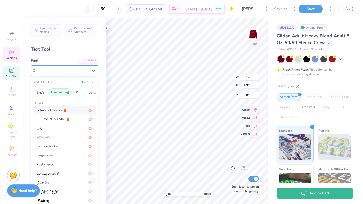
click at [73, 72] on div "a Antara Distance" at bounding box center [62, 71] width 53 height 8
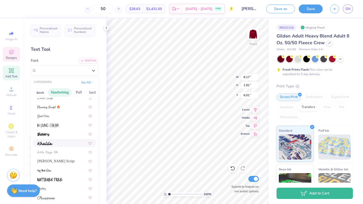
scroll to position [67, 0]
click at [67, 160] on div "[PERSON_NAME] Script" at bounding box center [64, 161] width 54 height 5
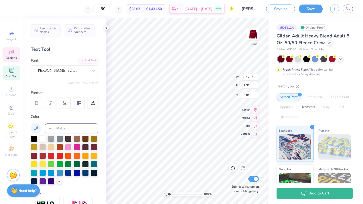
type input "13.19"
type input "2.08"
type input "5.92"
click at [254, 34] on img at bounding box center [253, 34] width 20 height 20
type input "11.65"
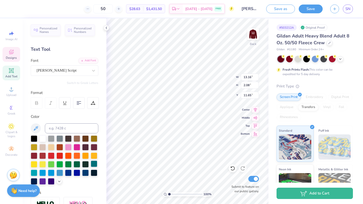
scroll to position [68, 0]
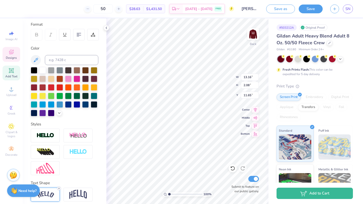
click at [58, 189] on icon at bounding box center [58, 188] width 3 height 3
type input "12.11"
type input "1.92"
type input "11.73"
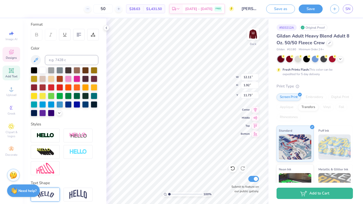
type textarea "2025 Fall Retreat"
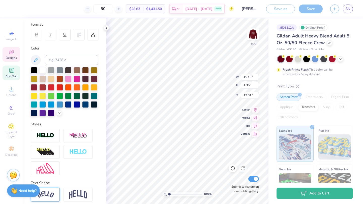
type input "7.79"
type input "0.69"
type input "12.67"
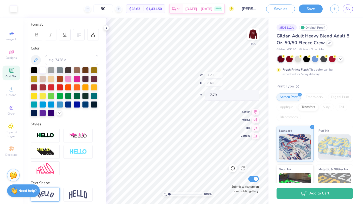
type input "7.79"
type input "1.15"
click at [169, 195] on input "range" at bounding box center [185, 194] width 34 height 5
click at [254, 30] on img at bounding box center [253, 34] width 20 height 20
click at [257, 36] on img at bounding box center [253, 34] width 20 height 20
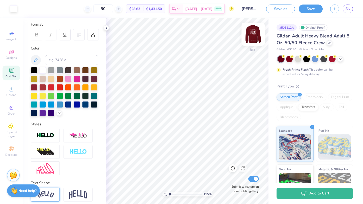
click at [254, 39] on img at bounding box center [253, 34] width 20 height 20
click at [232, 169] on icon at bounding box center [232, 168] width 5 height 5
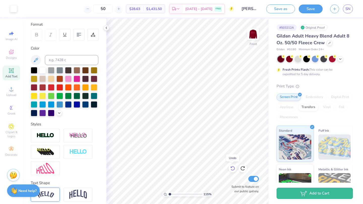
click at [232, 169] on icon at bounding box center [232, 168] width 5 height 5
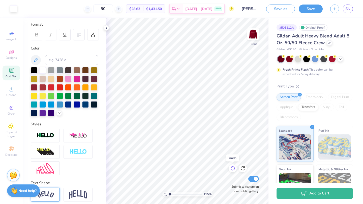
click at [232, 169] on icon at bounding box center [232, 168] width 5 height 5
click at [243, 167] on icon at bounding box center [242, 168] width 5 height 5
type input "15.04"
click at [249, 38] on img at bounding box center [253, 34] width 20 height 20
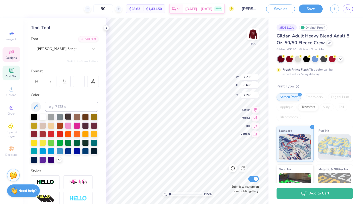
scroll to position [0, 0]
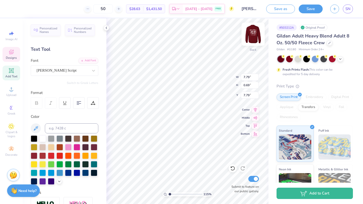
click at [252, 33] on img at bounding box center [253, 34] width 20 height 20
type input "15.42"
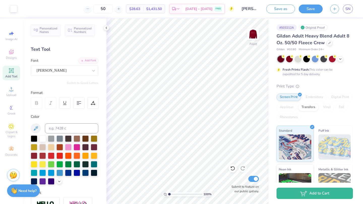
drag, startPoint x: 169, startPoint y: 195, endPoint x: 166, endPoint y: 193, distance: 3.4
click at [168, 193] on input "range" at bounding box center [185, 194] width 34 height 5
click at [254, 43] on img at bounding box center [253, 34] width 20 height 20
click at [252, 37] on img at bounding box center [253, 34] width 20 height 20
click at [252, 36] on img at bounding box center [253, 34] width 20 height 20
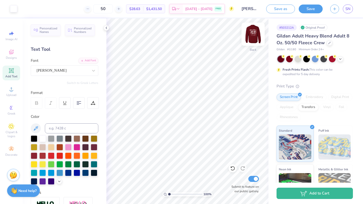
click at [257, 34] on img at bounding box center [253, 34] width 20 height 20
drag, startPoint x: 169, startPoint y: 194, endPoint x: 175, endPoint y: 195, distance: 5.8
type input "2.87"
click at [175, 195] on input "range" at bounding box center [185, 194] width 34 height 5
type input "15.27"
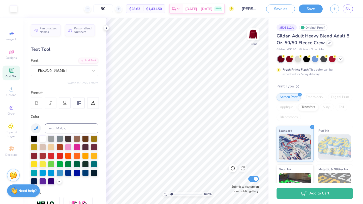
drag, startPoint x: 175, startPoint y: 195, endPoint x: 171, endPoint y: 195, distance: 4.0
click at [171, 195] on input "range" at bounding box center [185, 194] width 34 height 5
click at [251, 38] on img at bounding box center [253, 34] width 20 height 20
click at [251, 36] on img at bounding box center [253, 34] width 10 height 10
drag, startPoint x: 172, startPoint y: 194, endPoint x: 169, endPoint y: 194, distance: 3.5
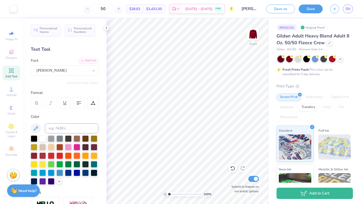
type input "1"
click at [169, 194] on input "range" at bounding box center [185, 194] width 34 height 5
type input "11.12"
type input "10.50"
type input "11.93"
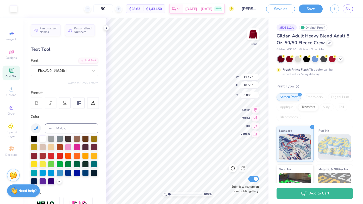
type input "11.26"
type input "6.09"
click at [255, 38] on img at bounding box center [253, 34] width 20 height 20
click at [255, 38] on img at bounding box center [253, 34] width 10 height 10
click at [255, 38] on img at bounding box center [253, 34] width 20 height 20
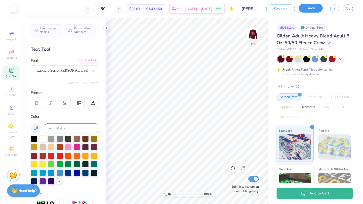
click at [310, 9] on button "Save" at bounding box center [310, 8] width 24 height 9
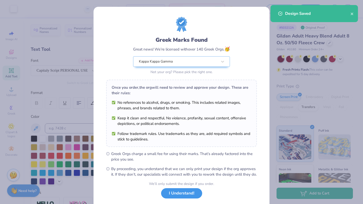
click at [187, 199] on button "I Understand!" at bounding box center [181, 194] width 41 height 10
